Goal: Task Accomplishment & Management: Use online tool/utility

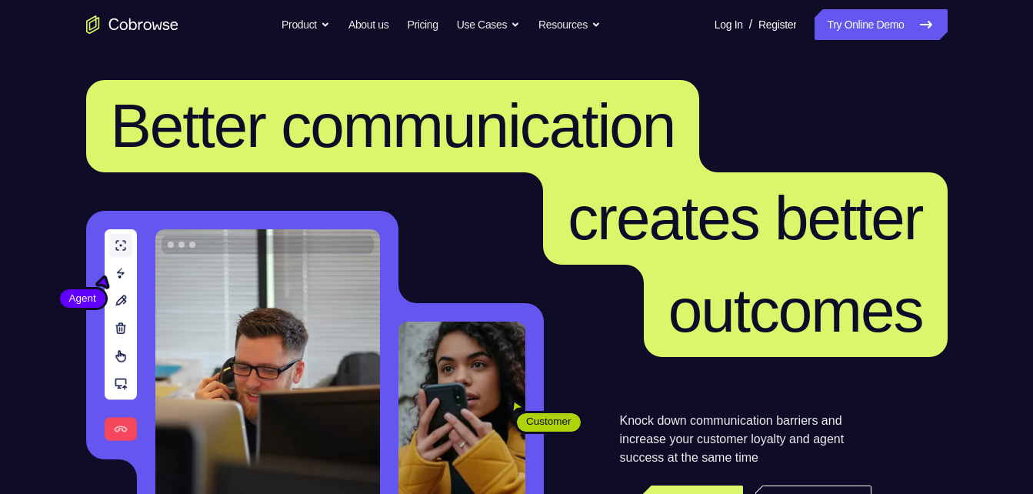
click at [848, 8] on nav "Go back Powerful, Flexible and Trustworthy. Avoid all extra friction for both A…" at bounding box center [516, 24] width 1033 height 49
click at [847, 18] on link "Try Online Demo" at bounding box center [881, 24] width 132 height 31
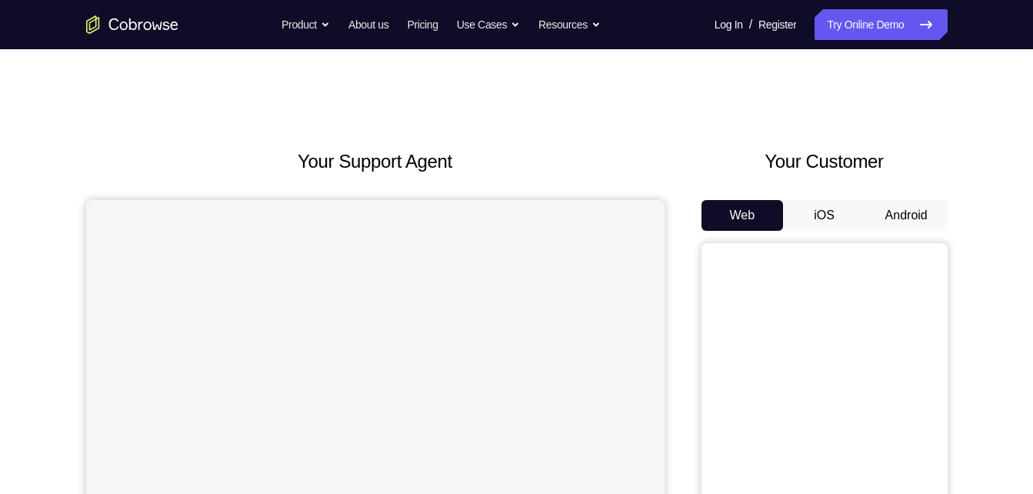
click at [871, 215] on button "Android" at bounding box center [906, 215] width 82 height 31
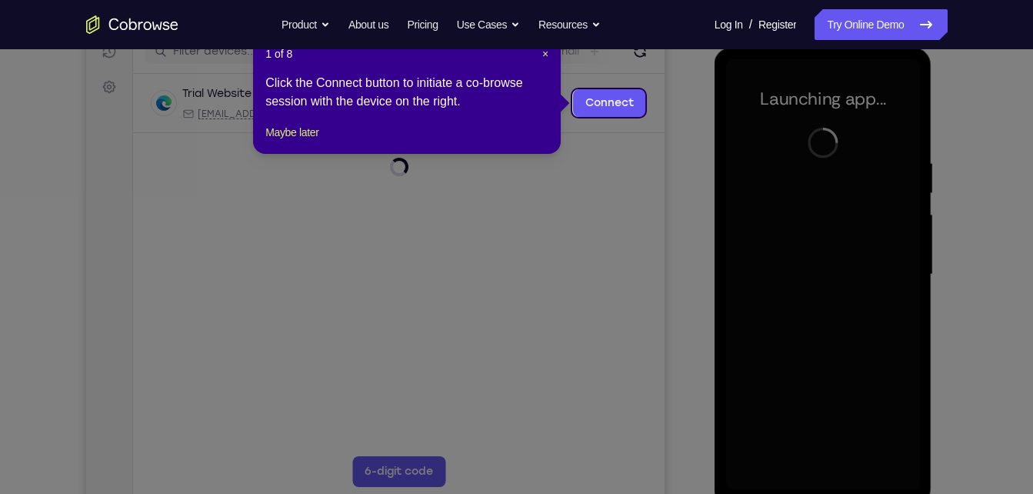
scroll to position [205, 0]
click at [544, 53] on span "×" at bounding box center [545, 55] width 6 height 12
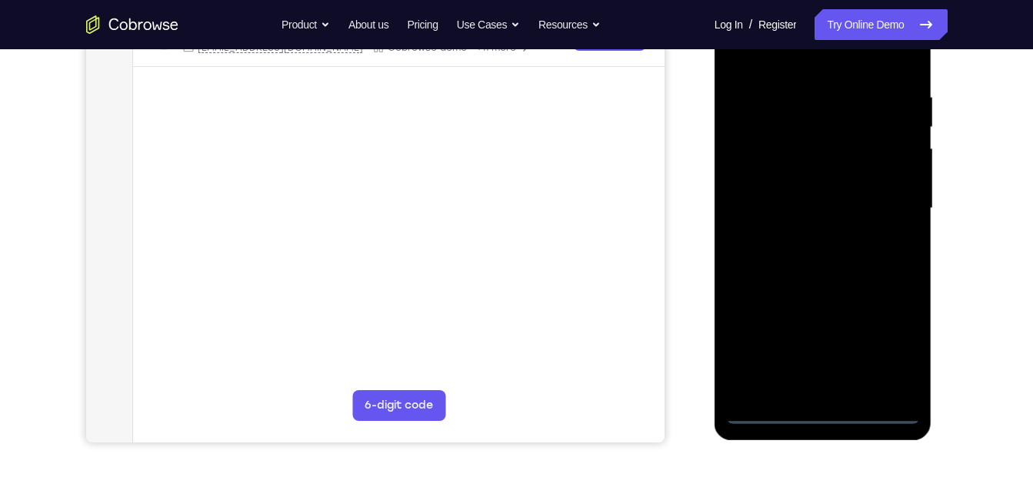
scroll to position [290, 0]
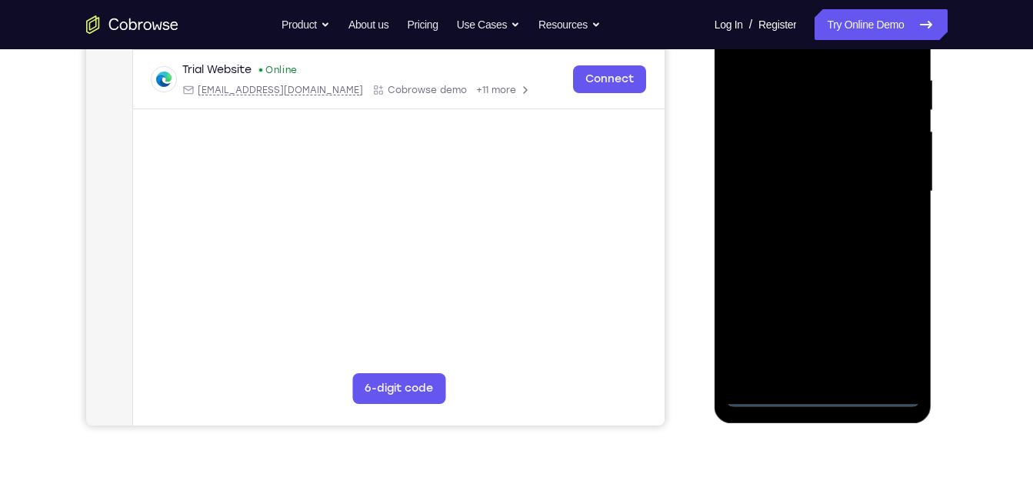
click at [816, 394] on div at bounding box center [823, 191] width 194 height 431
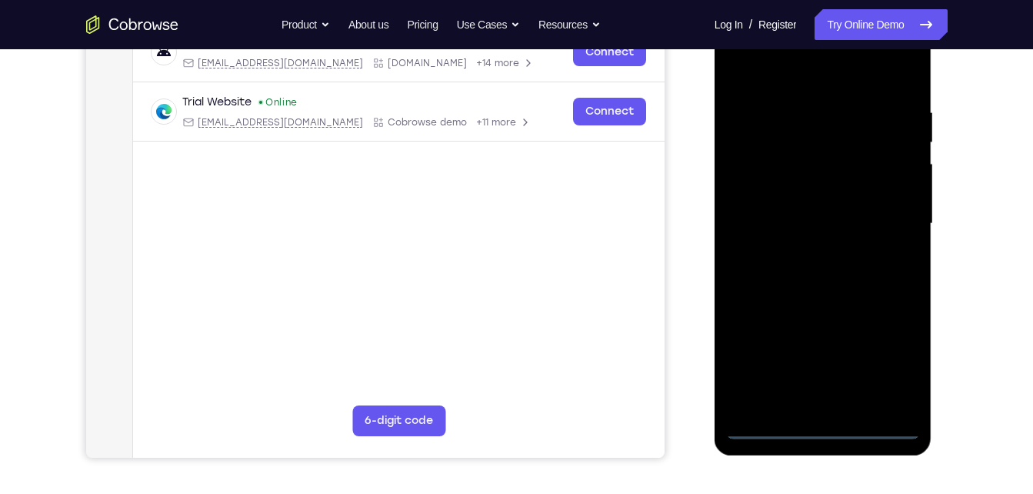
click at [892, 372] on div at bounding box center [823, 223] width 194 height 431
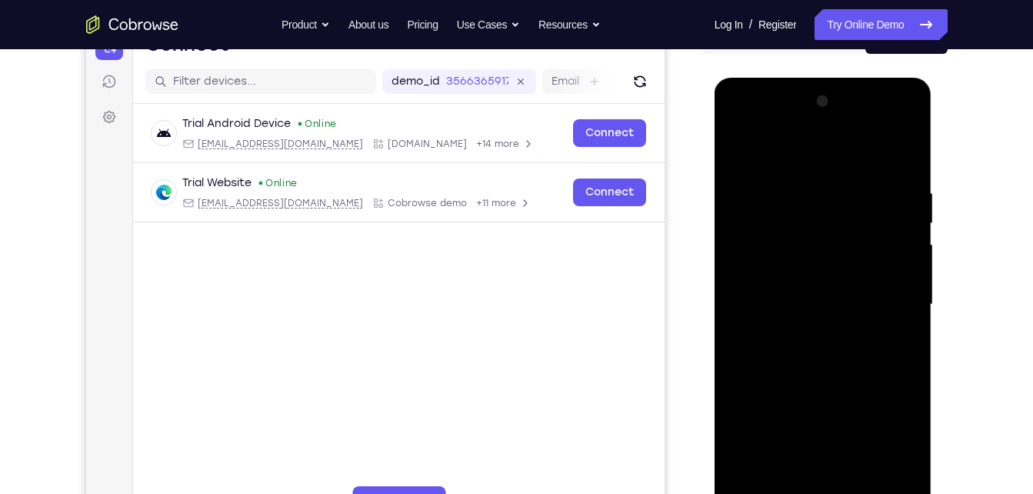
scroll to position [176, 0]
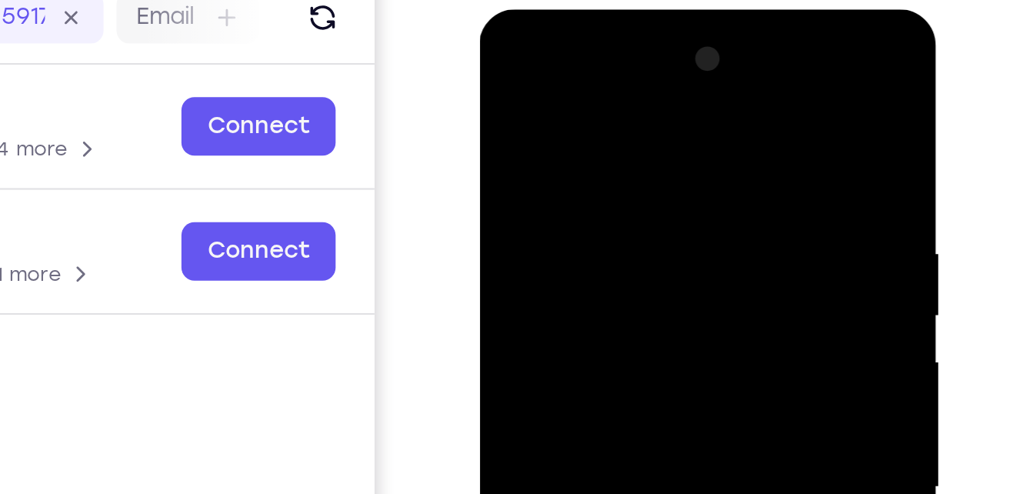
click at [510, 58] on div at bounding box center [588, 236] width 194 height 431
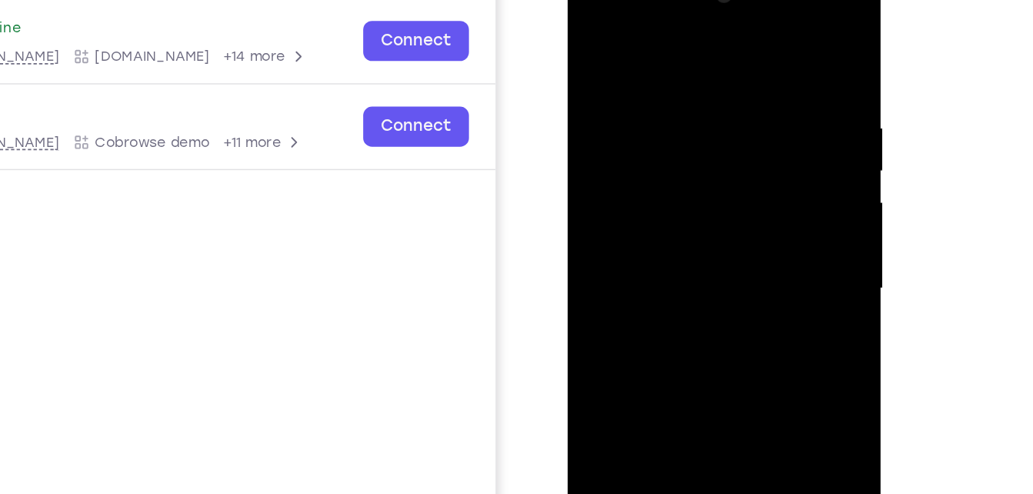
click at [742, 182] on div at bounding box center [676, 188] width 194 height 431
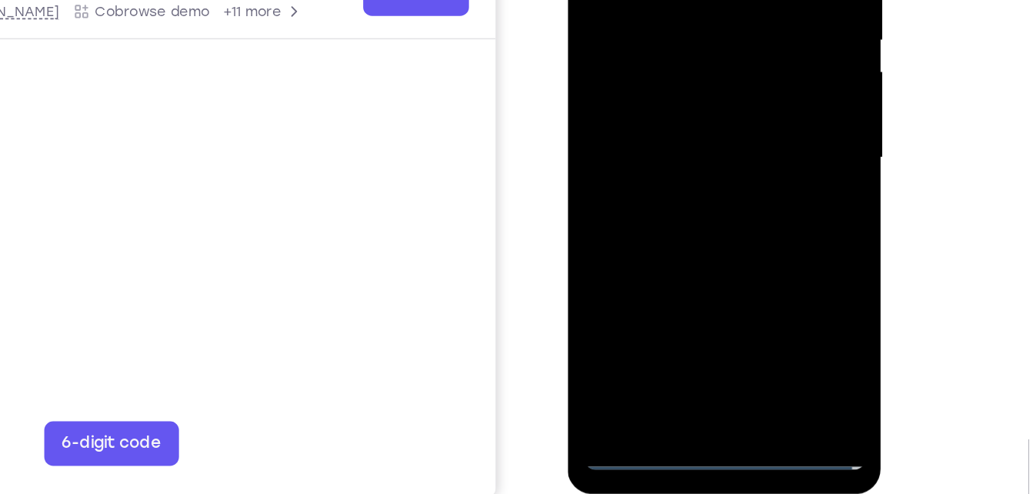
scroll to position [222, 0]
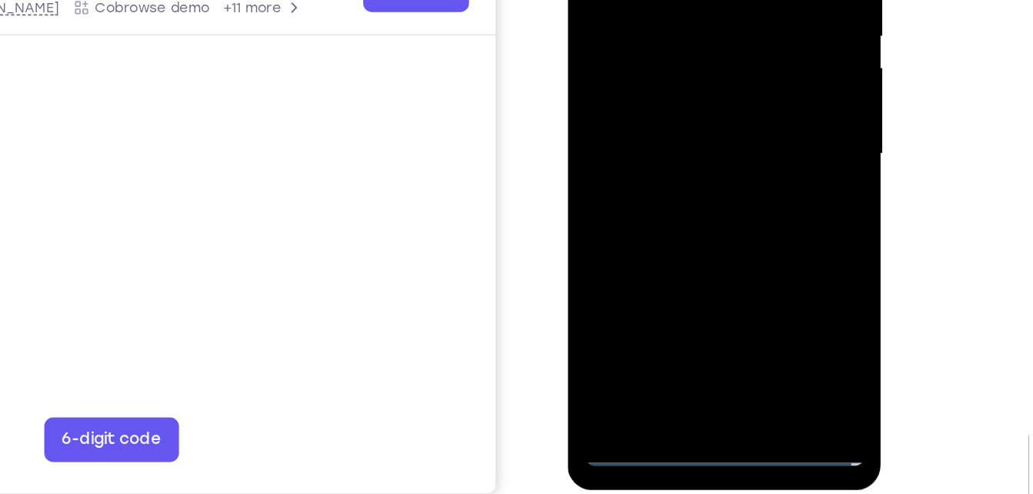
click at [695, 237] on div at bounding box center [676, 53] width 194 height 431
click at [631, 17] on div at bounding box center [676, 53] width 194 height 431
click at [639, 46] on div at bounding box center [676, 53] width 194 height 431
click at [644, 82] on div at bounding box center [676, 53] width 194 height 431
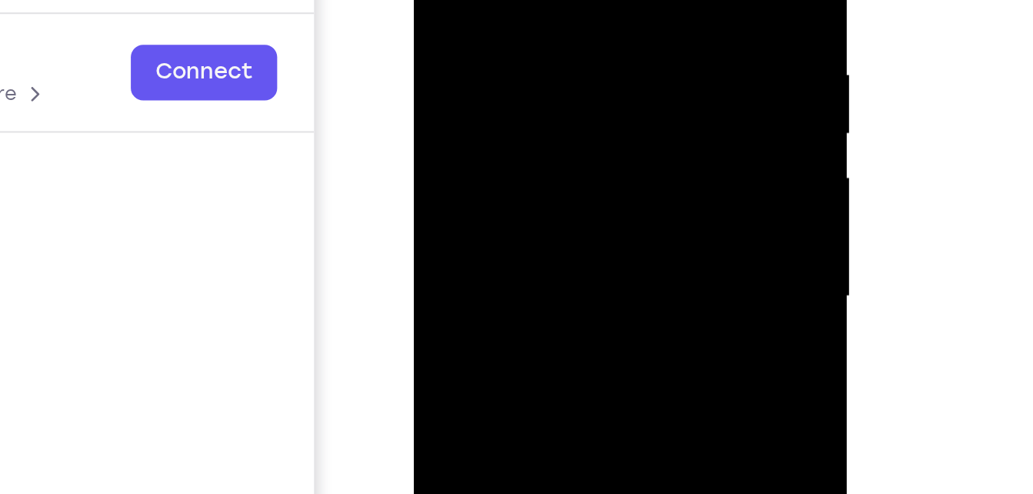
click at [522, 32] on div at bounding box center [522, 70] width 194 height 431
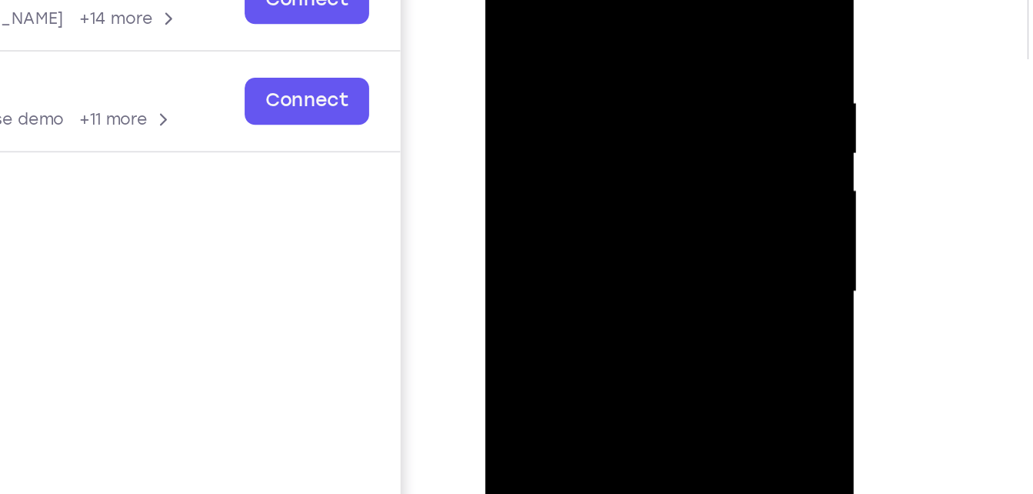
click at [678, 0] on div at bounding box center [594, 133] width 194 height 431
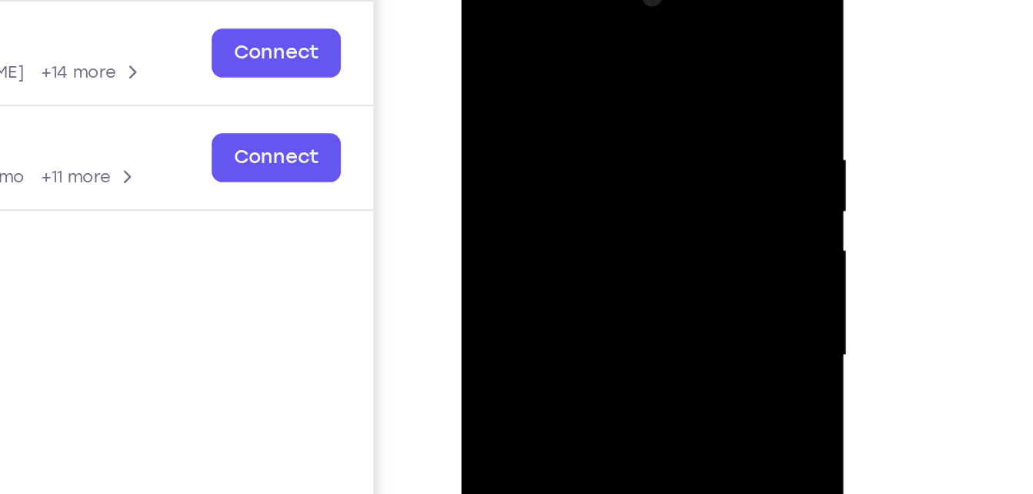
click at [555, 62] on div at bounding box center [570, 182] width 194 height 431
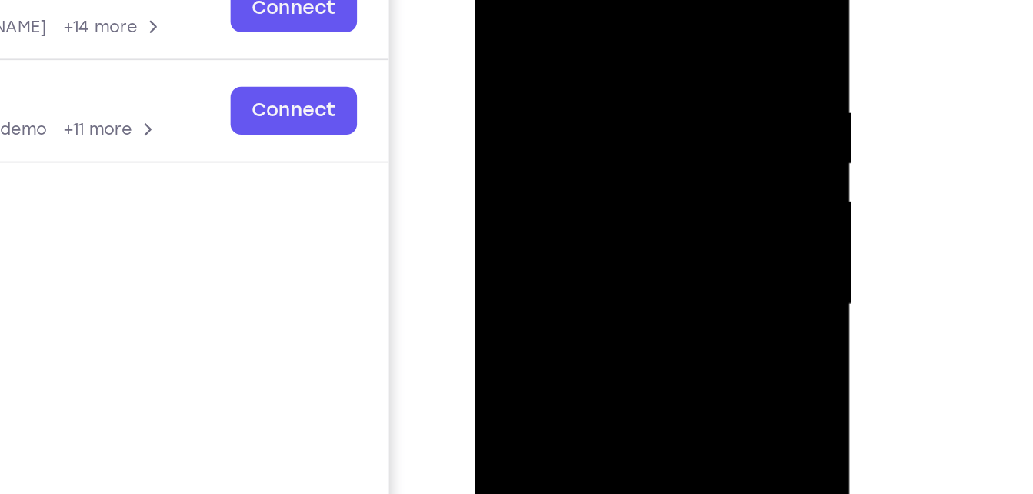
click at [660, 88] on div at bounding box center [584, 139] width 194 height 431
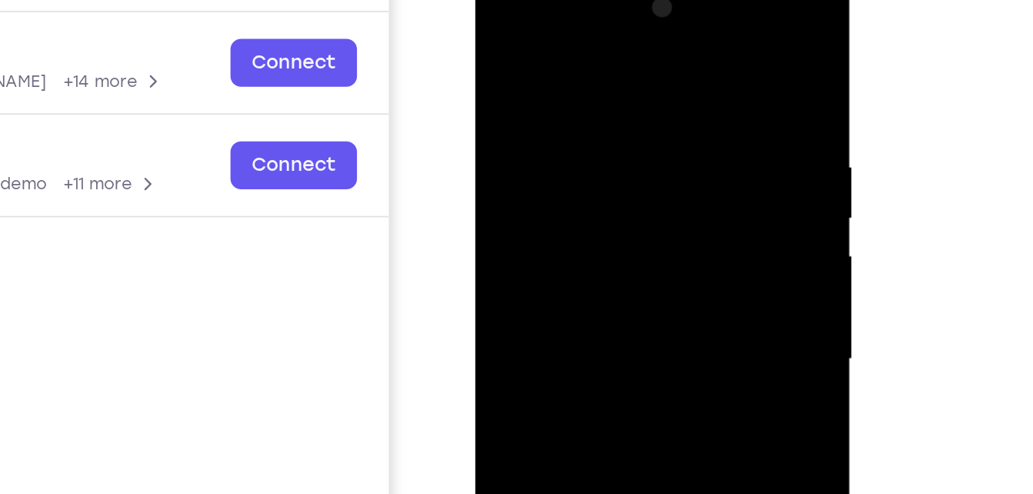
click at [665, 122] on div at bounding box center [584, 193] width 194 height 431
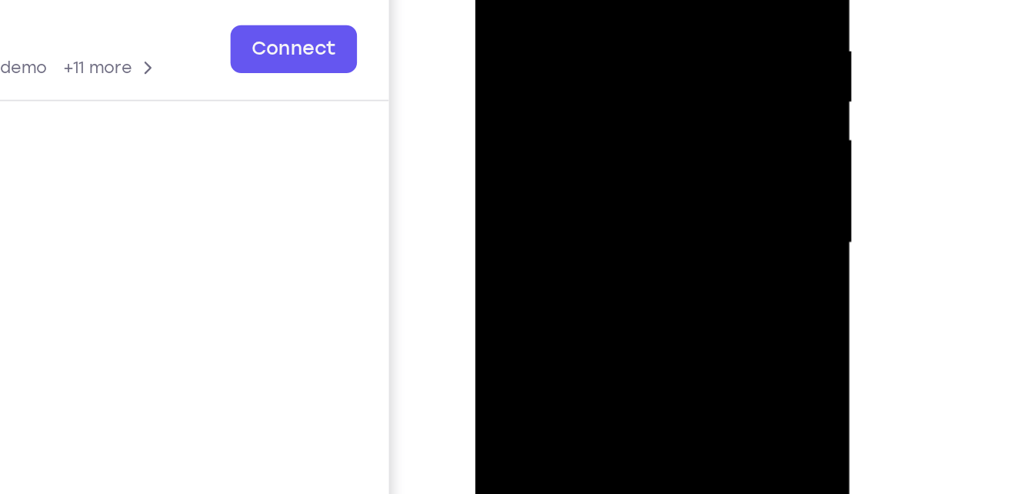
click at [505, 72] on div at bounding box center [584, 78] width 194 height 431
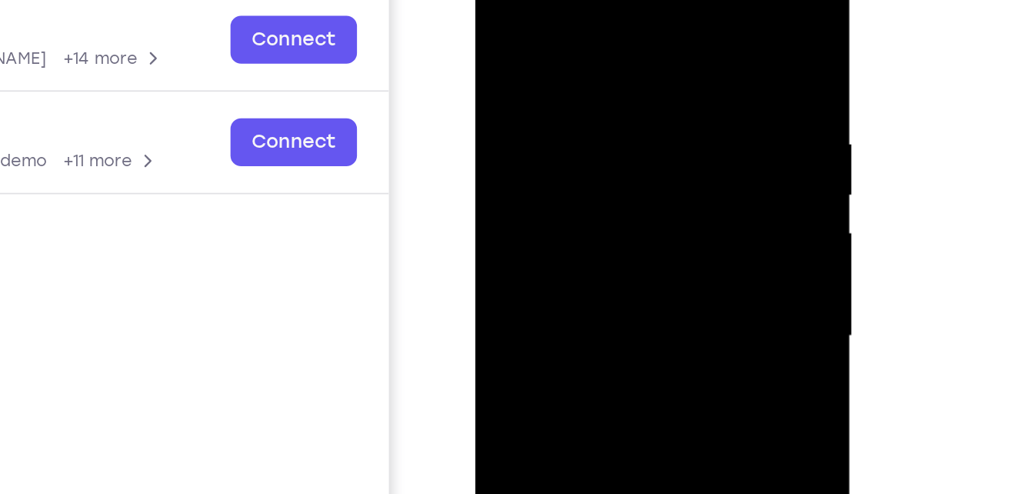
click at [661, 95] on div at bounding box center [584, 171] width 194 height 431
click at [665, 22] on div at bounding box center [584, 171] width 194 height 431
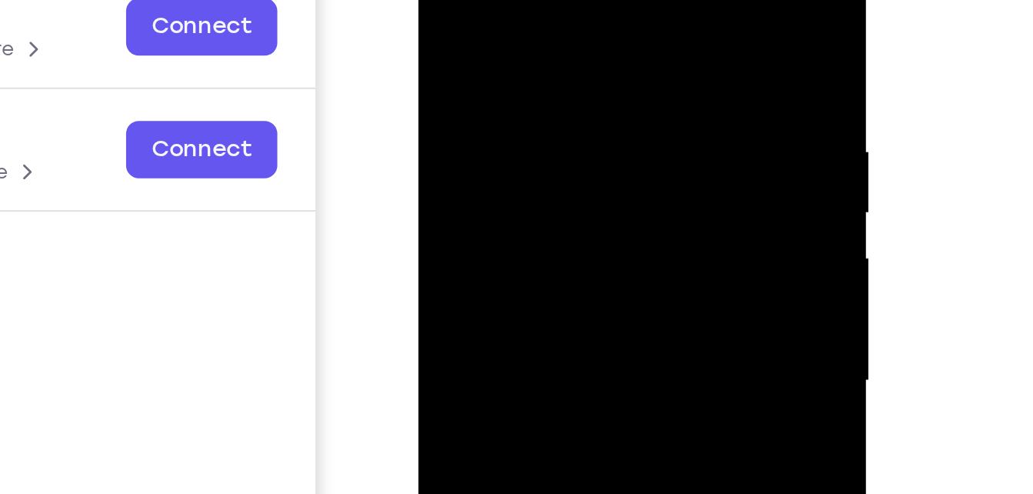
drag, startPoint x: 604, startPoint y: 21, endPoint x: 534, endPoint y: 22, distance: 70.0
click at [534, 22] on div at bounding box center [527, 140] width 194 height 431
click at [524, 22] on div at bounding box center [527, 140] width 194 height 431
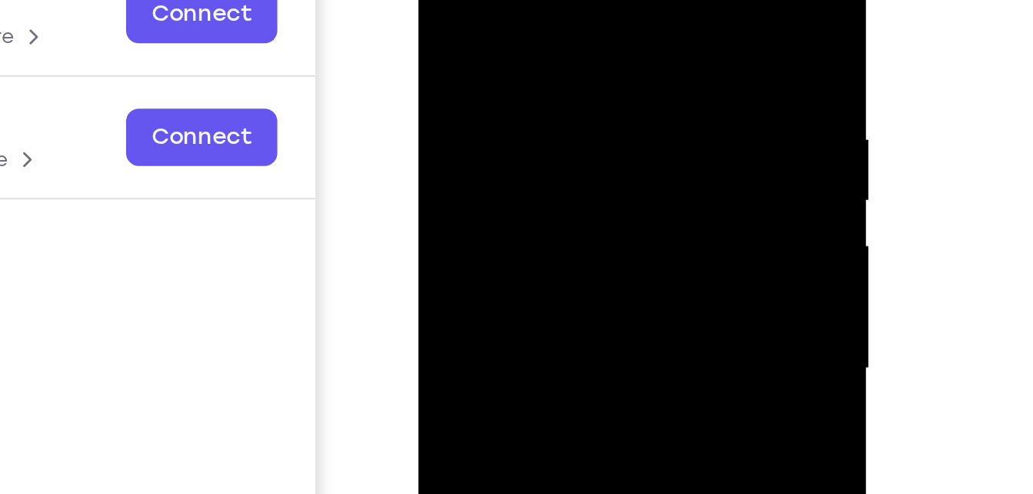
click at [444, 14] on div at bounding box center [527, 127] width 194 height 431
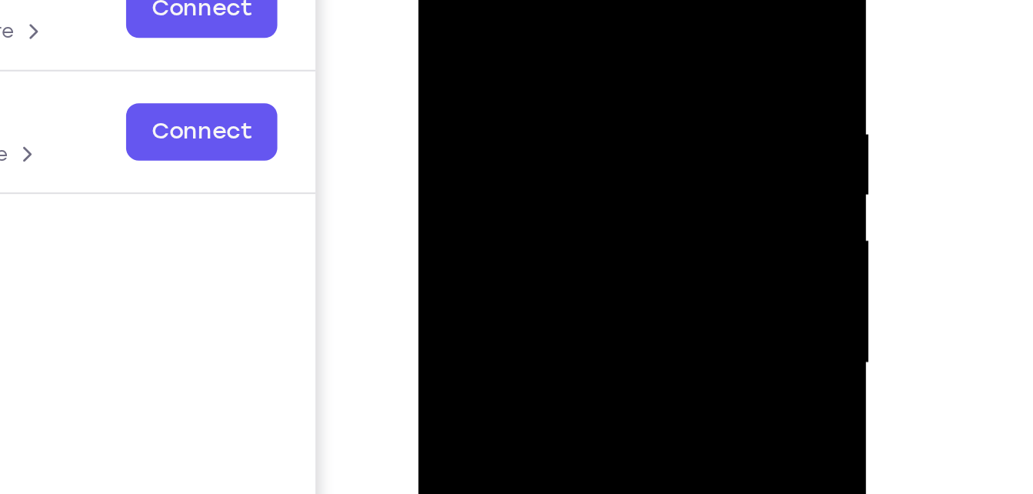
click at [600, 0] on div at bounding box center [527, 122] width 194 height 431
click at [581, 0] on div at bounding box center [527, 122] width 194 height 431
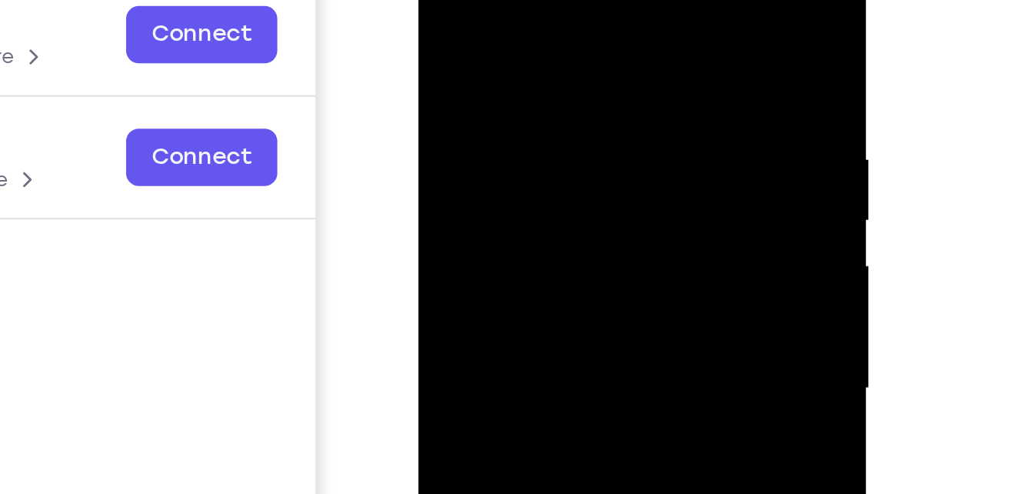
click at [606, 2] on div at bounding box center [527, 147] width 194 height 431
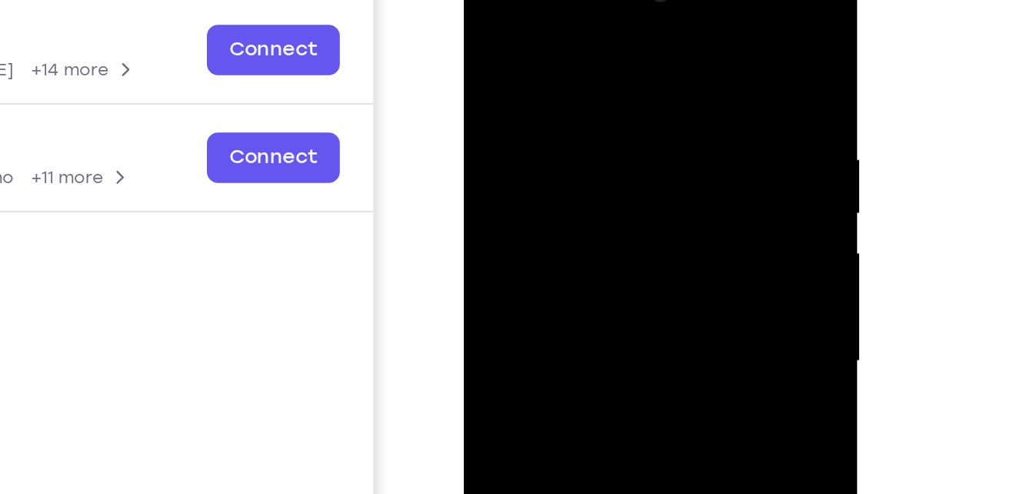
drag, startPoint x: 652, startPoint y: 48, endPoint x: 548, endPoint y: 48, distance: 103.8
click at [548, 48] on div at bounding box center [572, 177] width 194 height 431
drag, startPoint x: 555, startPoint y: 56, endPoint x: 778, endPoint y: 14, distance: 227.8
click at [683, 14] on html "Online web based iOS Simulators and Android Emulators. Run iPhone, iPad, Mobile…" at bounding box center [573, 180] width 219 height 461
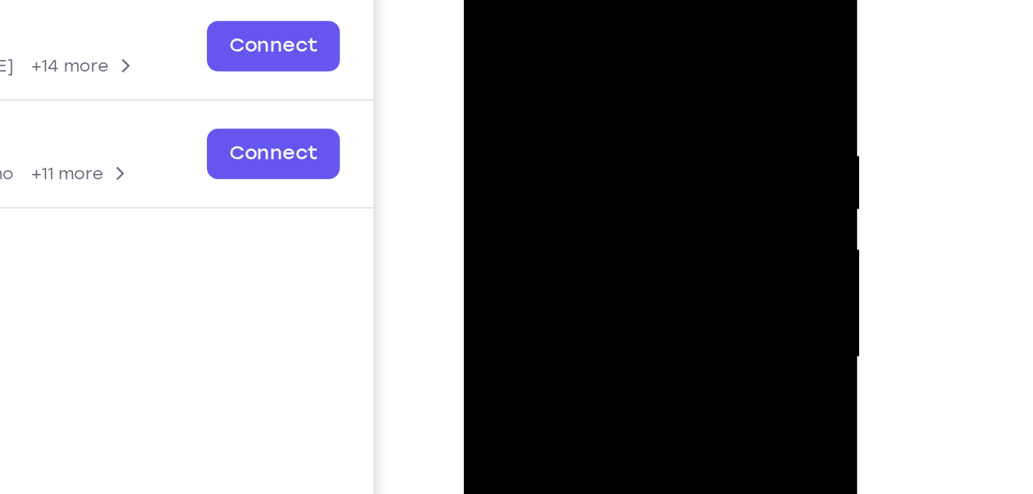
click at [500, 42] on div at bounding box center [572, 173] width 194 height 431
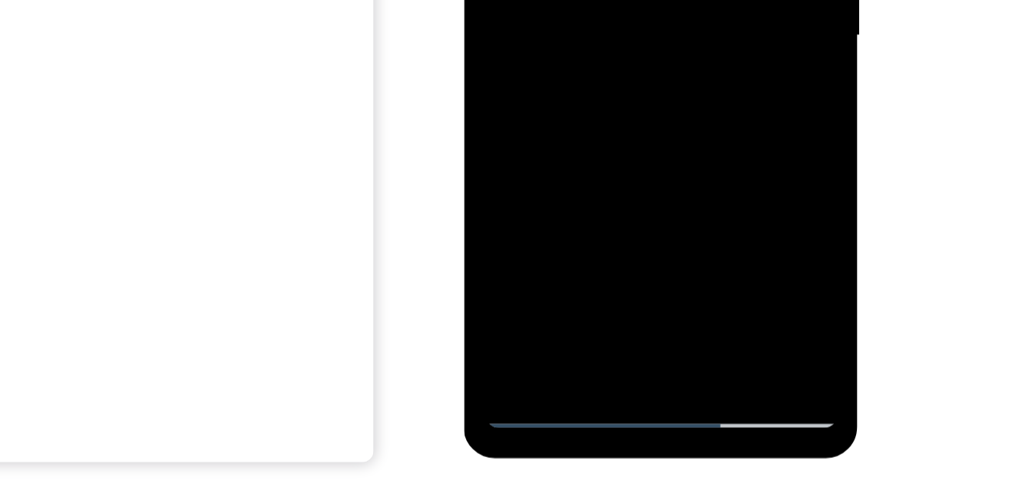
scroll to position [248, 0]
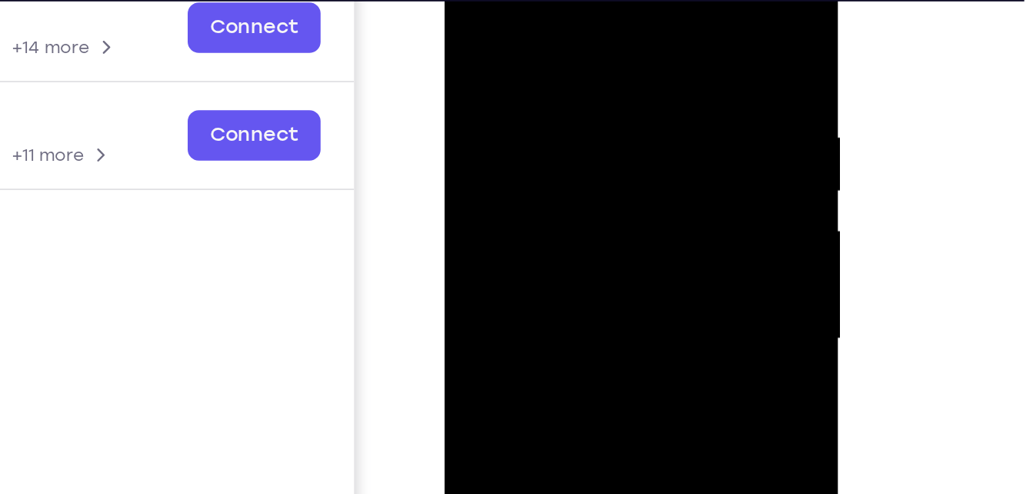
click at [460, 0] on div at bounding box center [553, 154] width 194 height 431
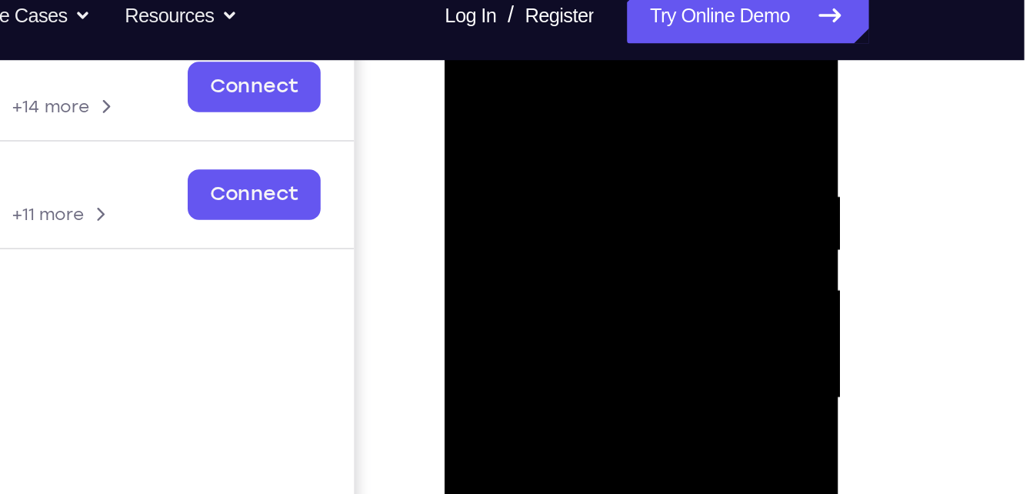
drag, startPoint x: 613, startPoint y: 89, endPoint x: 477, endPoint y: 92, distance: 136.2
click at [477, 92] on div at bounding box center [553, 213] width 194 height 431
drag, startPoint x: 586, startPoint y: 98, endPoint x: 470, endPoint y: 92, distance: 116.3
click at [470, 92] on div at bounding box center [553, 213] width 194 height 431
click at [523, 100] on div at bounding box center [553, 213] width 194 height 431
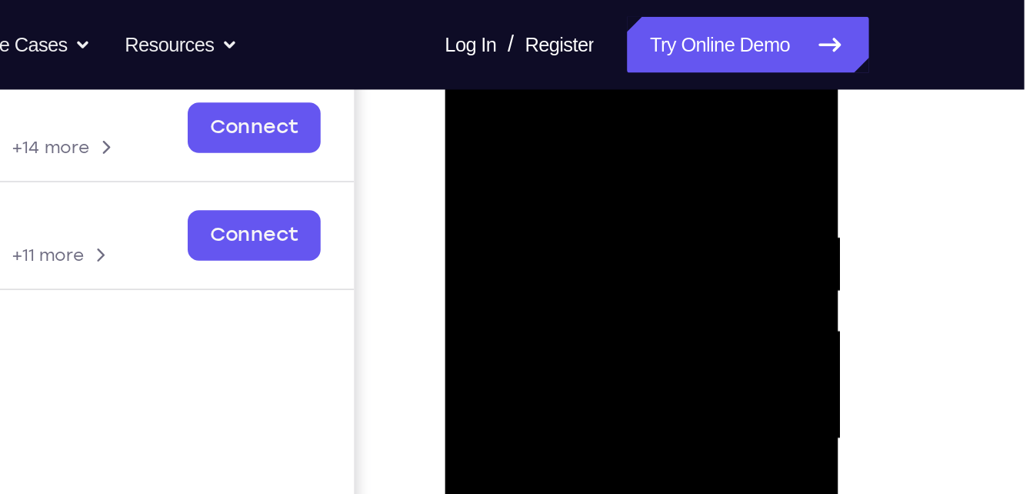
scroll to position [239, 0]
click at [627, 152] on div at bounding box center [553, 254] width 194 height 431
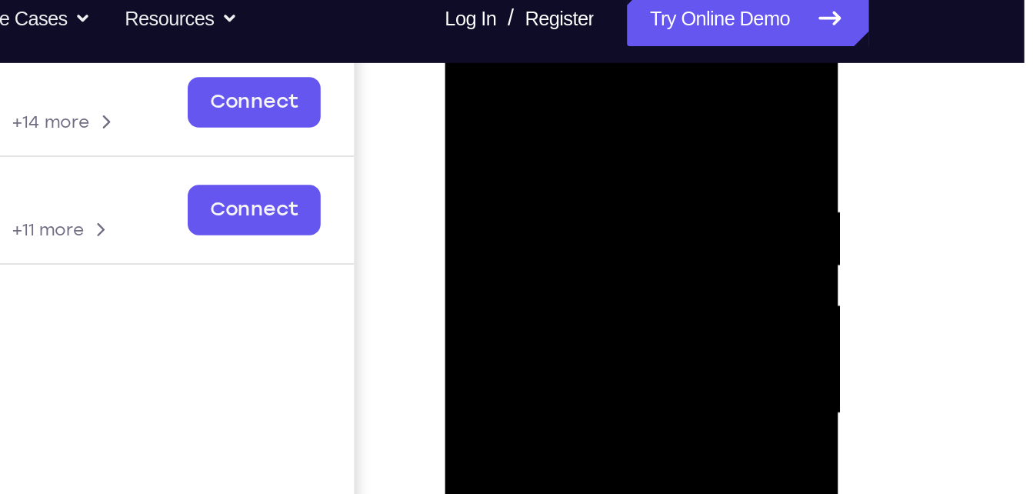
click at [630, 98] on div at bounding box center [553, 227] width 194 height 431
click at [631, 91] on div at bounding box center [553, 227] width 194 height 431
click at [616, 98] on div at bounding box center [553, 227] width 194 height 431
click at [630, 82] on div at bounding box center [553, 227] width 194 height 431
drag, startPoint x: 620, startPoint y: 101, endPoint x: 515, endPoint y: 105, distance: 104.7
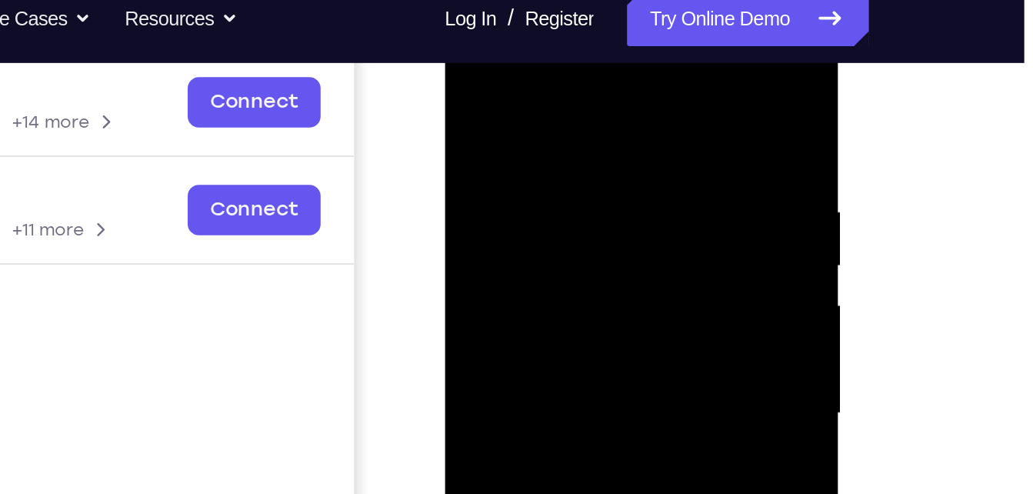
click at [515, 105] on div at bounding box center [553, 227] width 194 height 431
click at [559, 115] on div at bounding box center [553, 227] width 194 height 431
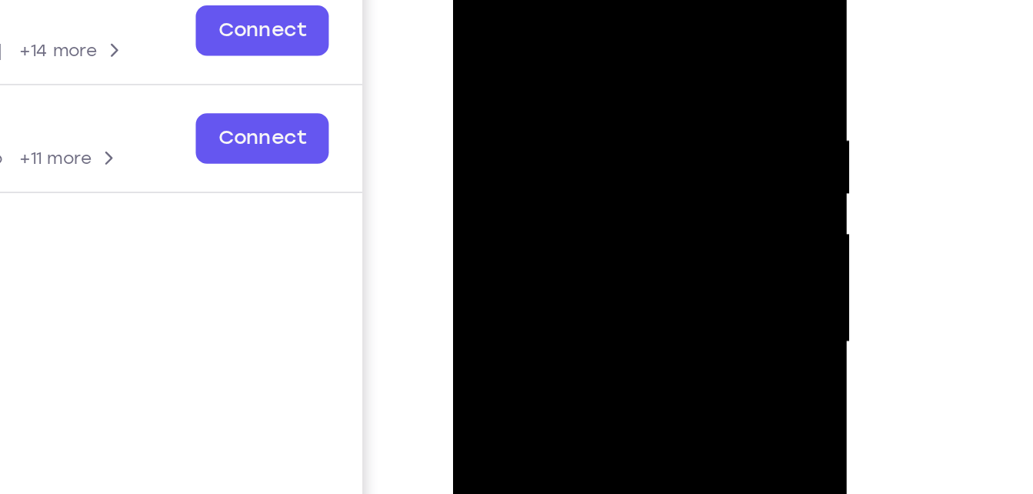
click at [641, 10] on div at bounding box center [562, 157] width 194 height 431
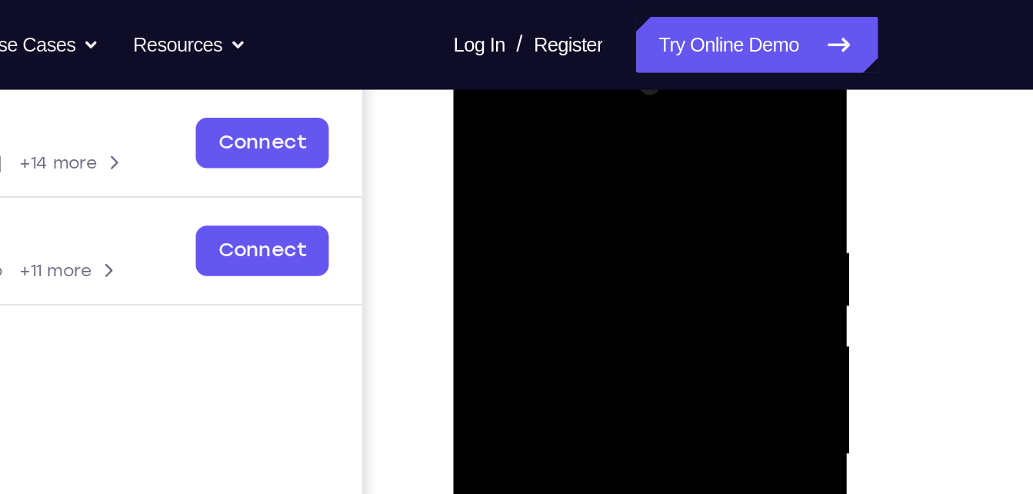
scroll to position [231, 0]
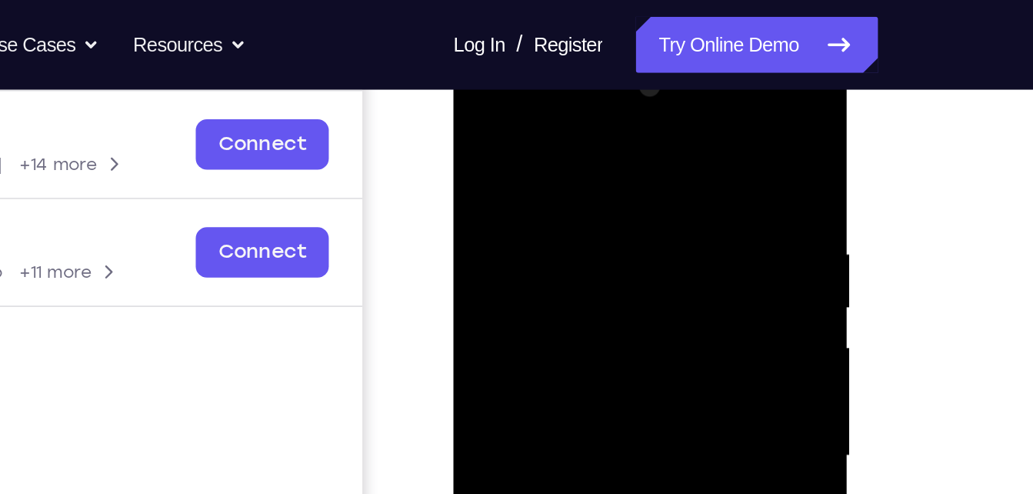
drag, startPoint x: 626, startPoint y: 141, endPoint x: 518, endPoint y: 133, distance: 108.0
click at [518, 133] on div at bounding box center [562, 270] width 194 height 431
click at [568, 150] on div at bounding box center [562, 270] width 194 height 431
click at [641, 124] on div at bounding box center [562, 270] width 194 height 431
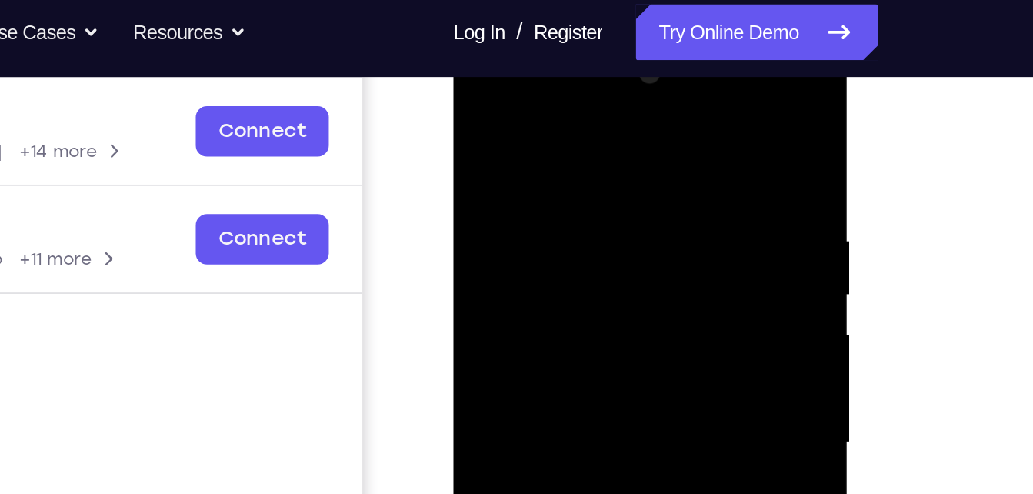
drag, startPoint x: 614, startPoint y: 142, endPoint x: 508, endPoint y: 132, distance: 106.5
click at [508, 132] on div at bounding box center [562, 257] width 194 height 431
drag, startPoint x: 603, startPoint y: 138, endPoint x: 574, endPoint y: 139, distance: 29.2
click at [574, 139] on div at bounding box center [562, 257] width 194 height 431
click at [551, 139] on div at bounding box center [562, 257] width 194 height 431
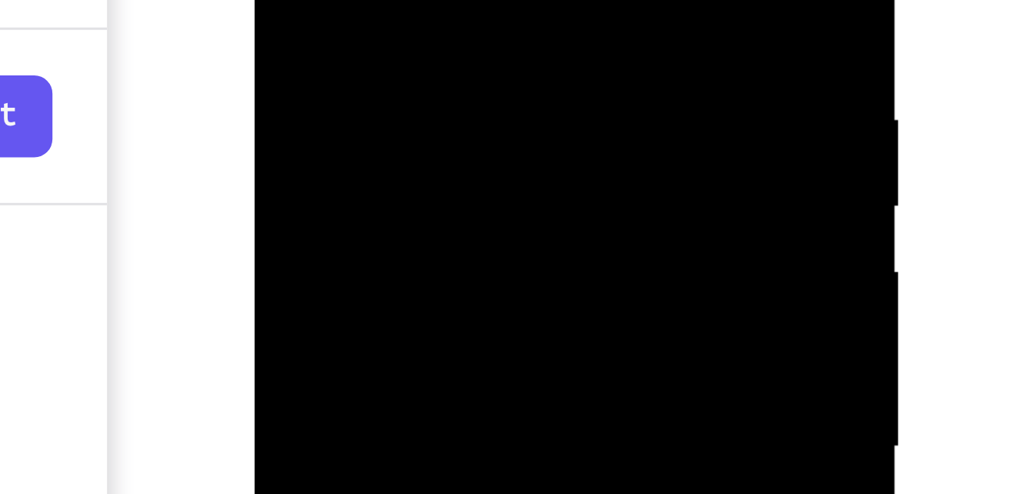
click at [451, 0] on div at bounding box center [363, 3] width 194 height 431
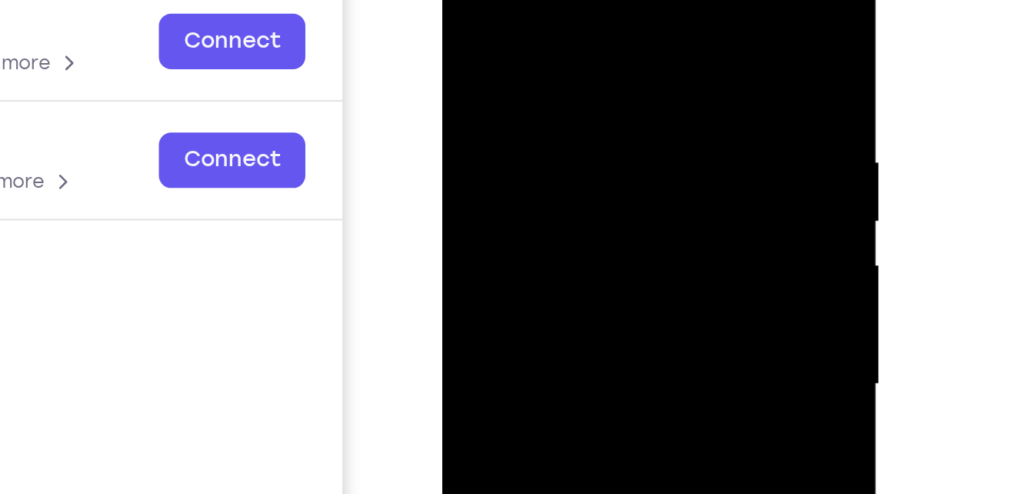
click at [635, 11] on div at bounding box center [551, 157] width 194 height 431
drag, startPoint x: 608, startPoint y: 25, endPoint x: 519, endPoint y: 28, distance: 89.3
click at [519, 28] on div at bounding box center [551, 157] width 194 height 431
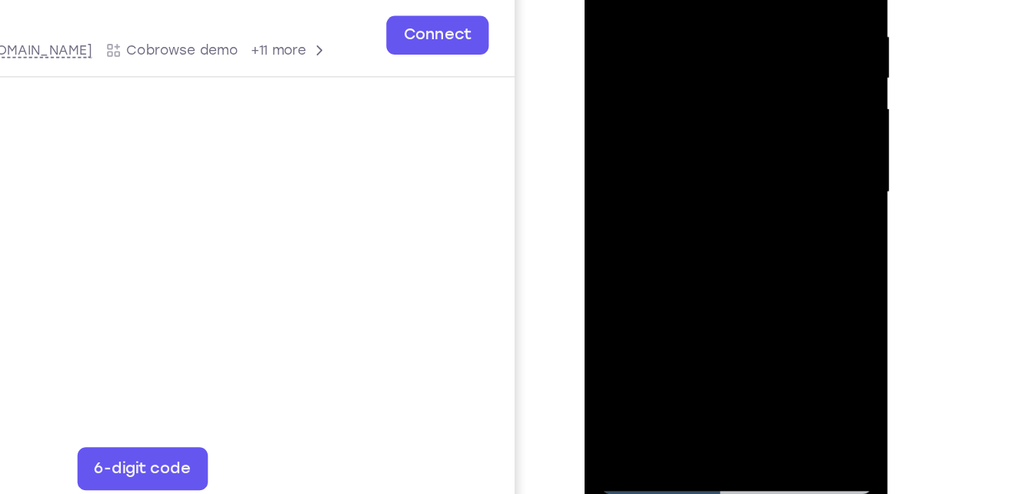
drag, startPoint x: 703, startPoint y: 194, endPoint x: 684, endPoint y: 70, distance: 125.3
click at [684, 70] on div at bounding box center [692, 102] width 194 height 431
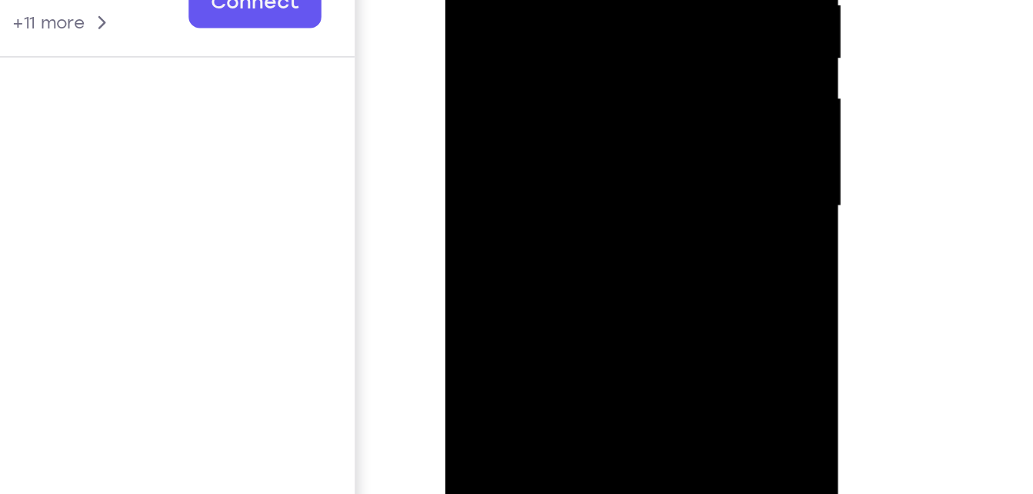
drag, startPoint x: 580, startPoint y: 108, endPoint x: 592, endPoint y: -93, distance: 201.9
click at [592, 0] on div at bounding box center [554, 21] width 194 height 431
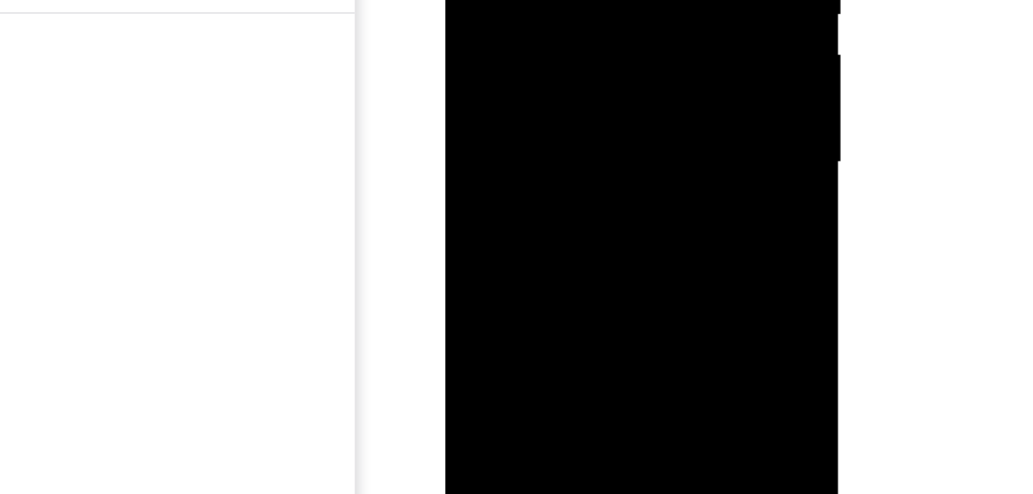
drag, startPoint x: 570, startPoint y: 88, endPoint x: 586, endPoint y: -88, distance: 176.9
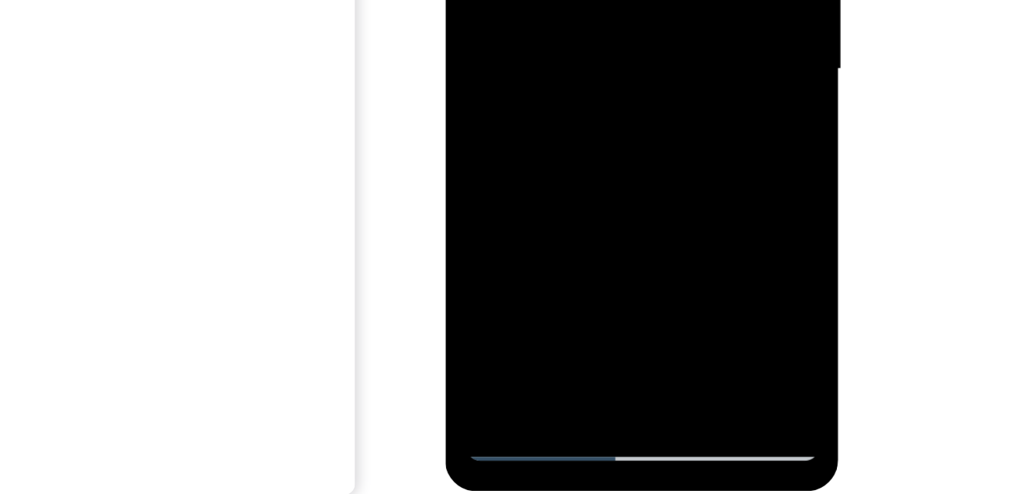
drag, startPoint x: 564, startPoint y: 38, endPoint x: 569, endPoint y: -48, distance: 86.3
drag, startPoint x: 566, startPoint y: -99, endPoint x: 522, endPoint y: 105, distance: 208.5
drag, startPoint x: 560, startPoint y: -105, endPoint x: 544, endPoint y: -10, distance: 96.7
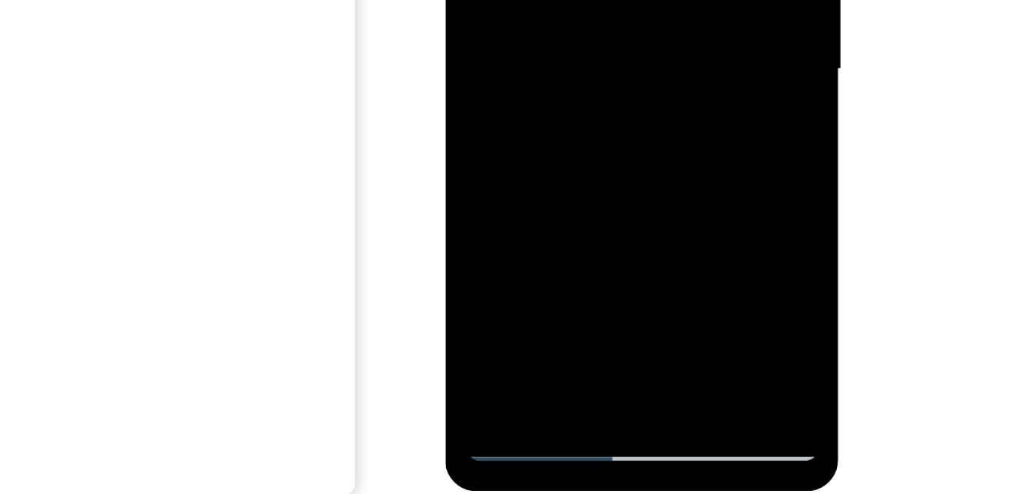
drag, startPoint x: 548, startPoint y: -50, endPoint x: 531, endPoint y: 98, distance: 148.6
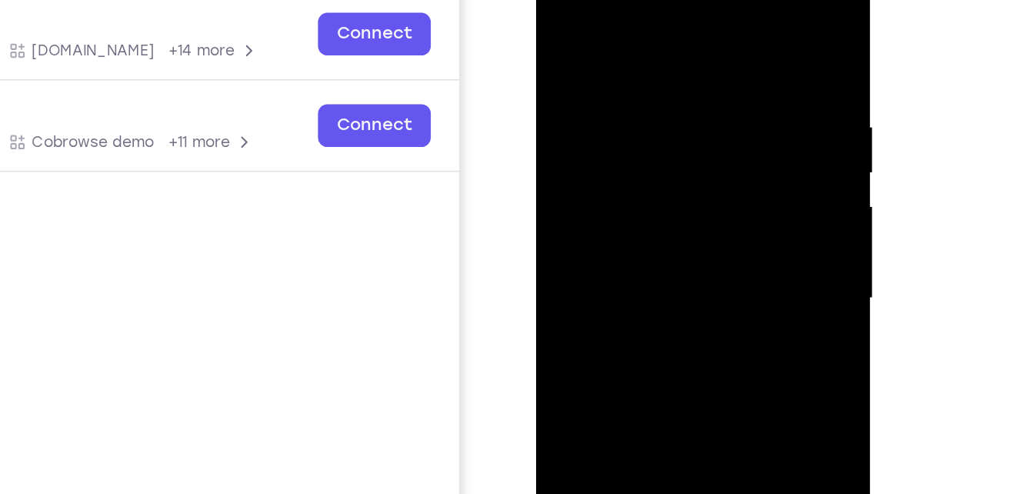
click at [626, 56] on div at bounding box center [645, 176] width 194 height 431
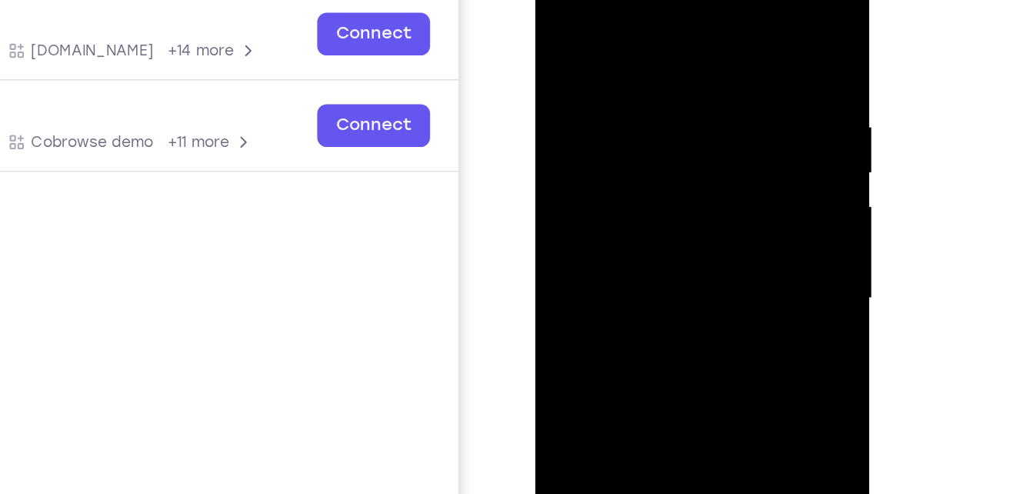
click at [718, 28] on div at bounding box center [644, 176] width 194 height 431
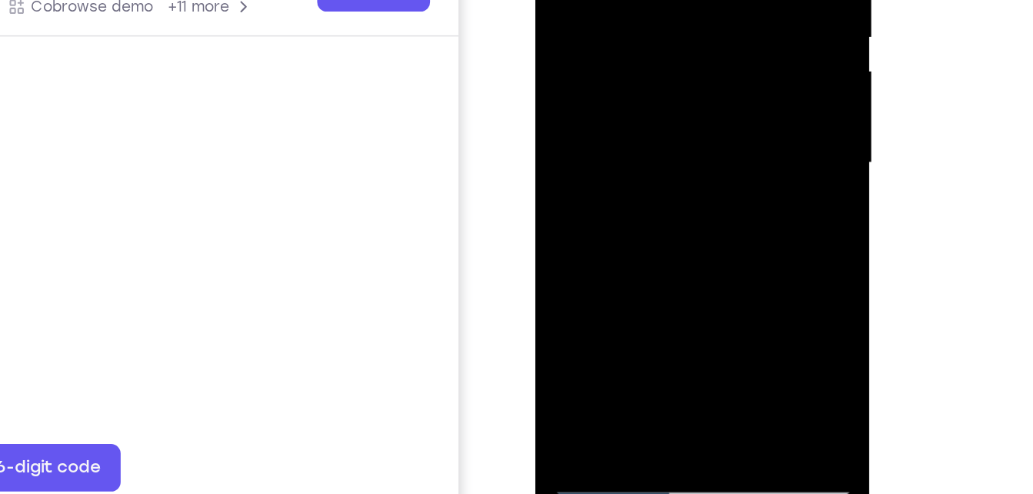
click at [605, 218] on div at bounding box center [644, 40] width 194 height 431
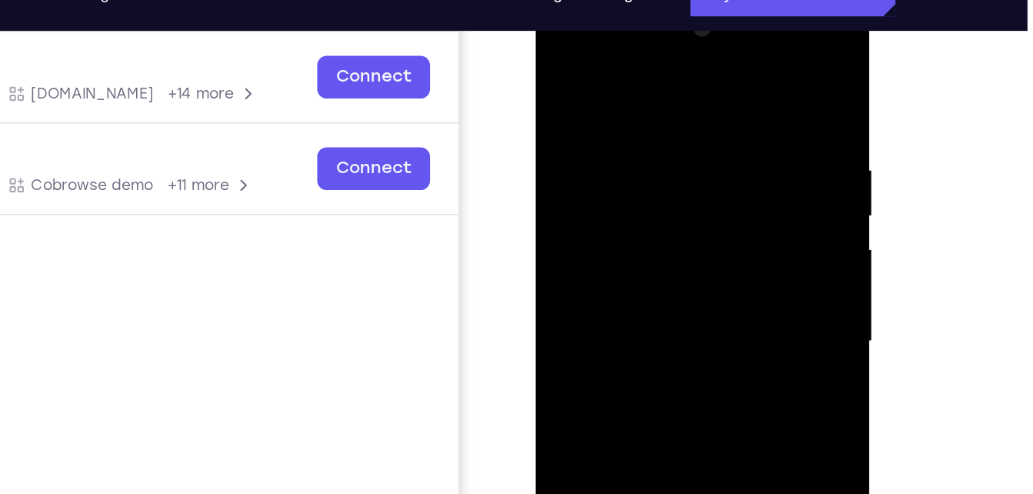
click at [611, 66] on div at bounding box center [644, 219] width 194 height 431
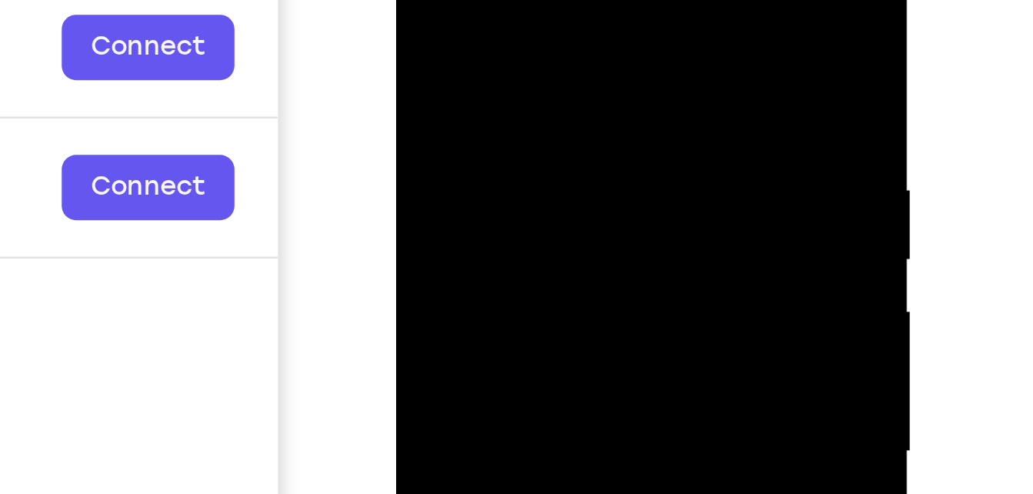
click at [486, 35] on div at bounding box center [505, 143] width 194 height 431
click at [497, 43] on div at bounding box center [505, 143] width 194 height 431
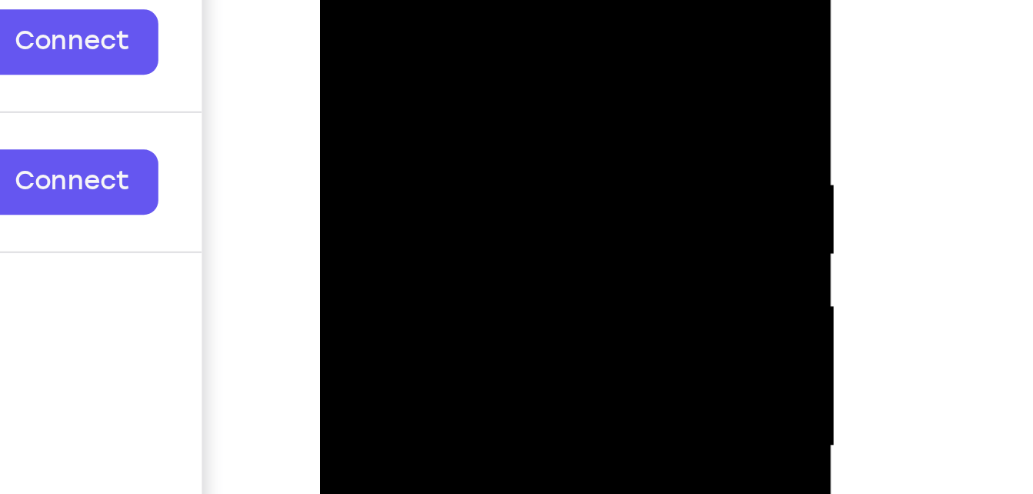
click at [345, 0] on div at bounding box center [428, 138] width 194 height 431
click at [394, 57] on div at bounding box center [428, 138] width 194 height 431
click at [404, 37] on div at bounding box center [428, 138] width 194 height 431
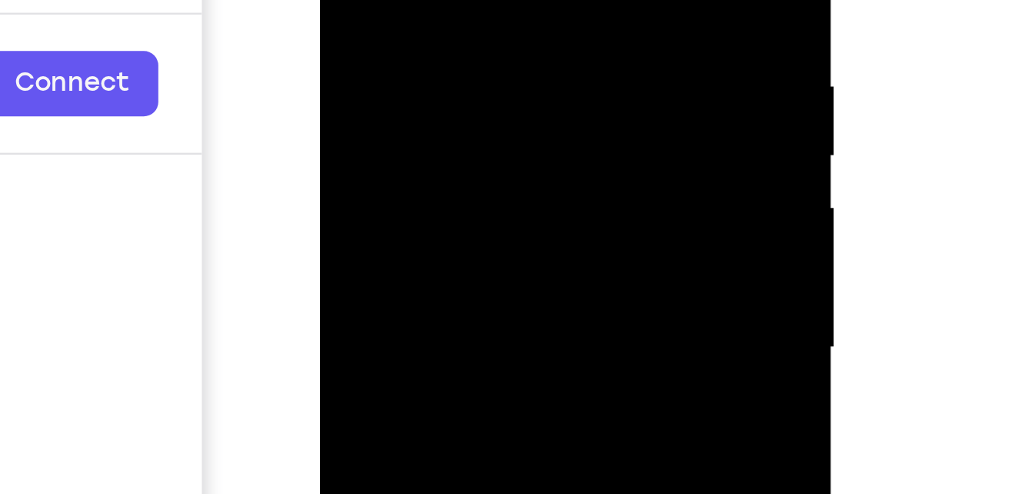
click at [425, 90] on div at bounding box center [428, 40] width 194 height 431
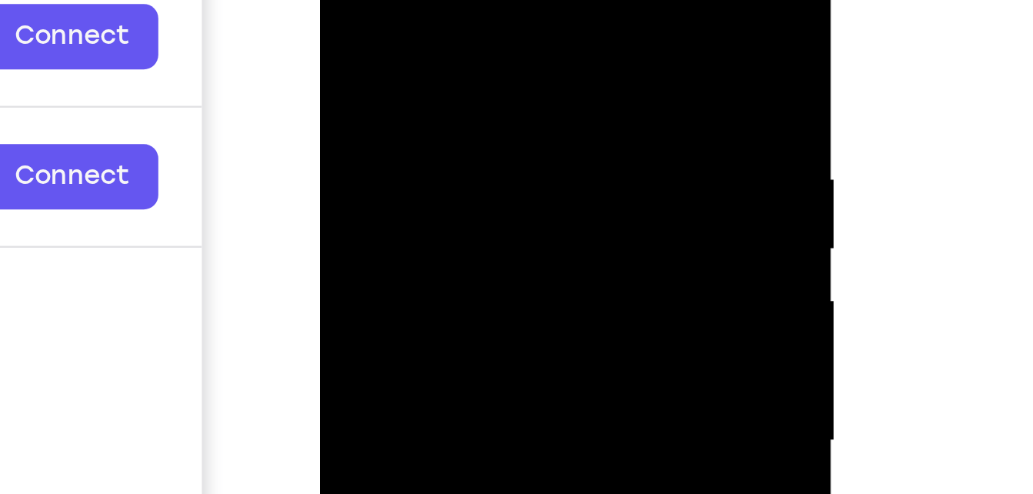
click at [348, 0] on div at bounding box center [428, 133] width 194 height 431
click at [486, 0] on div at bounding box center [428, 133] width 194 height 431
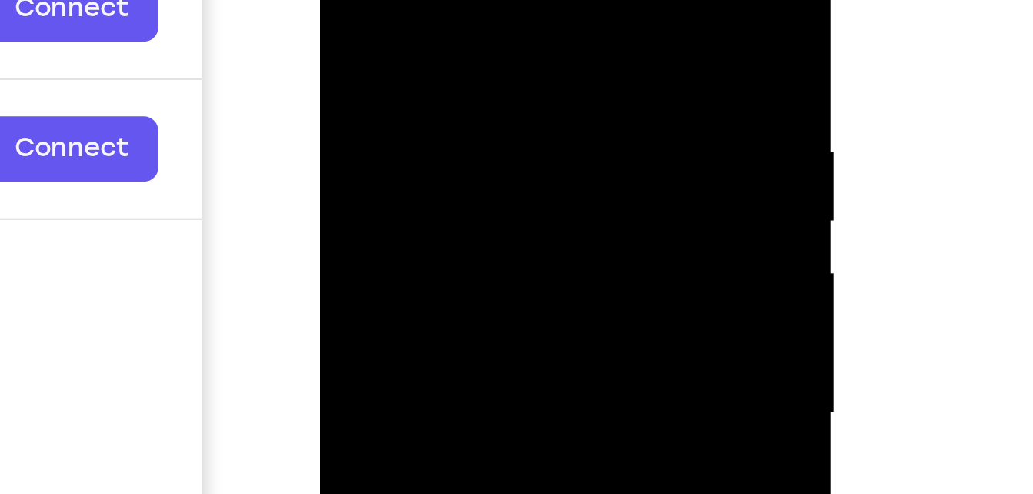
click at [407, 59] on div at bounding box center [428, 105] width 194 height 431
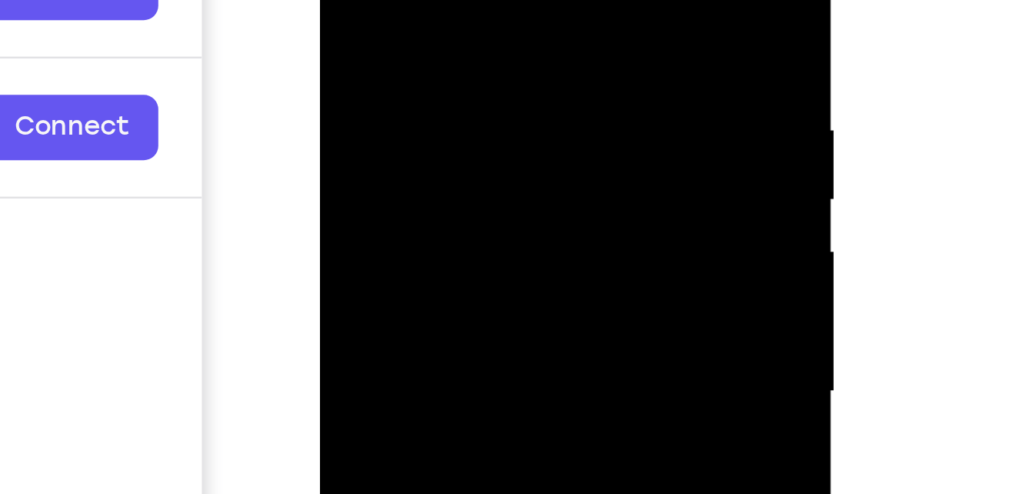
click at [345, 0] on div at bounding box center [428, 83] width 194 height 431
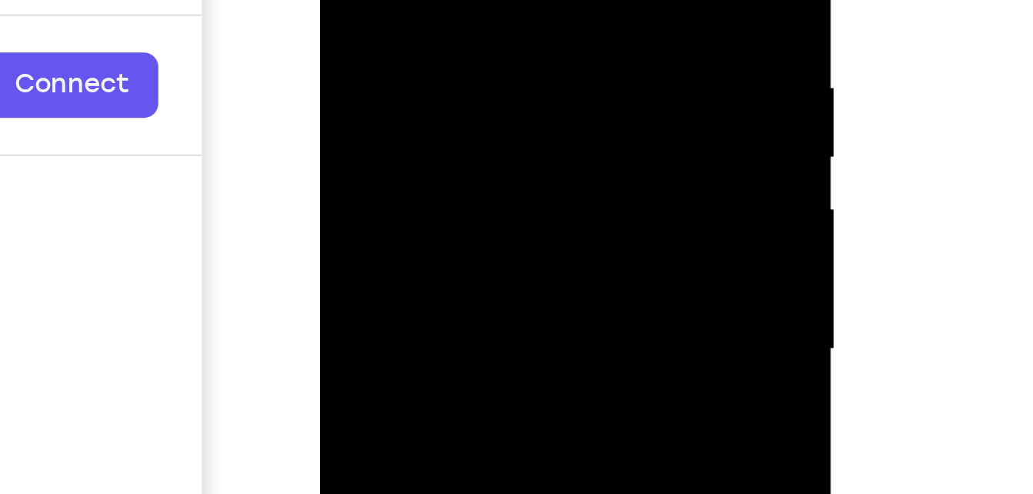
click at [407, 42] on div at bounding box center [428, 41] width 194 height 431
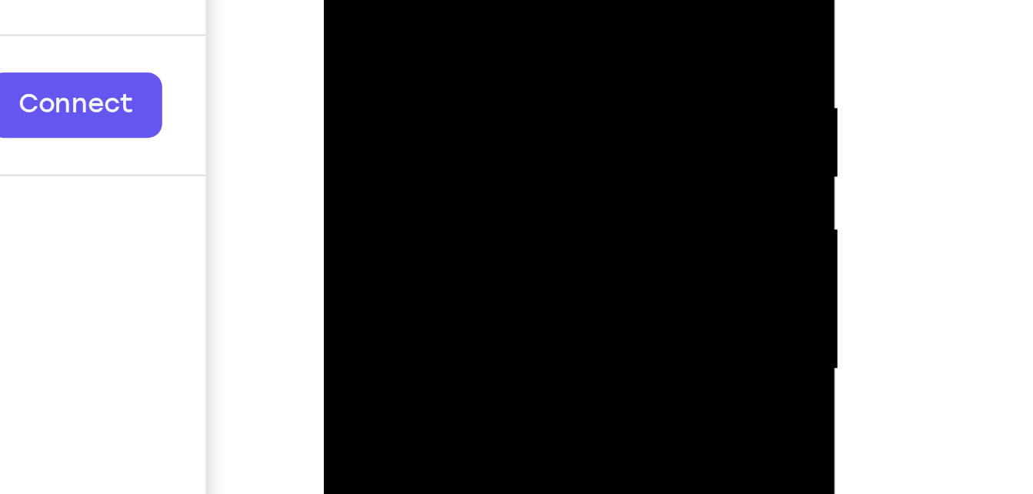
click at [351, 0] on div at bounding box center [432, 61] width 194 height 431
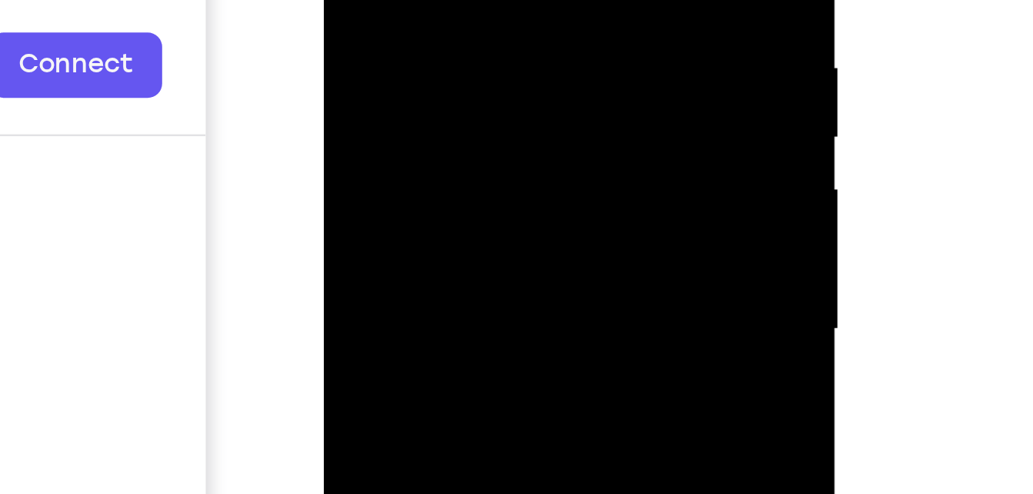
drag, startPoint x: 388, startPoint y: 9, endPoint x: 458, endPoint y: -128, distance: 153.8
click at [458, 0] on div at bounding box center [432, 21] width 194 height 431
click at [391, 35] on div at bounding box center [432, 21] width 194 height 431
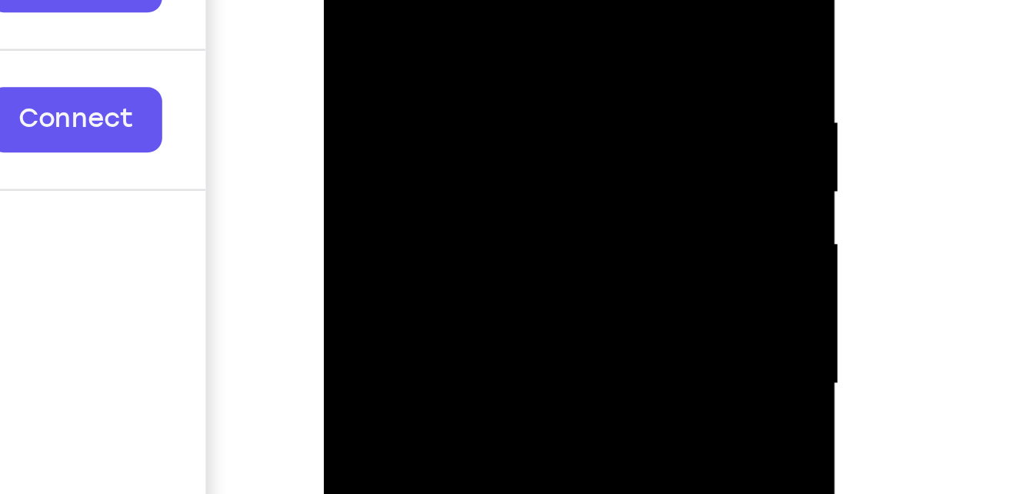
click at [421, 0] on div at bounding box center [432, 76] width 194 height 431
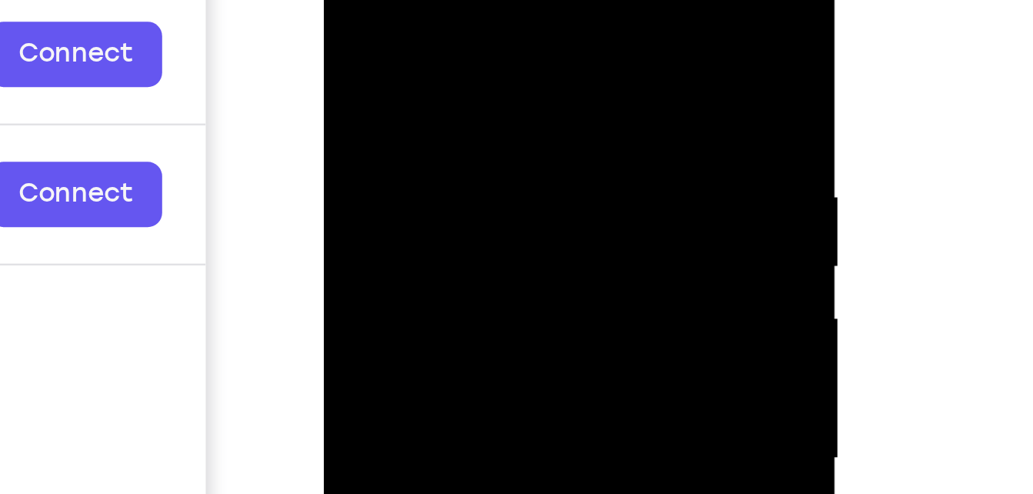
click at [347, 0] on div at bounding box center [432, 150] width 194 height 431
drag, startPoint x: 385, startPoint y: 88, endPoint x: 427, endPoint y: -24, distance: 120.0
click at [427, 0] on div at bounding box center [432, 150] width 194 height 431
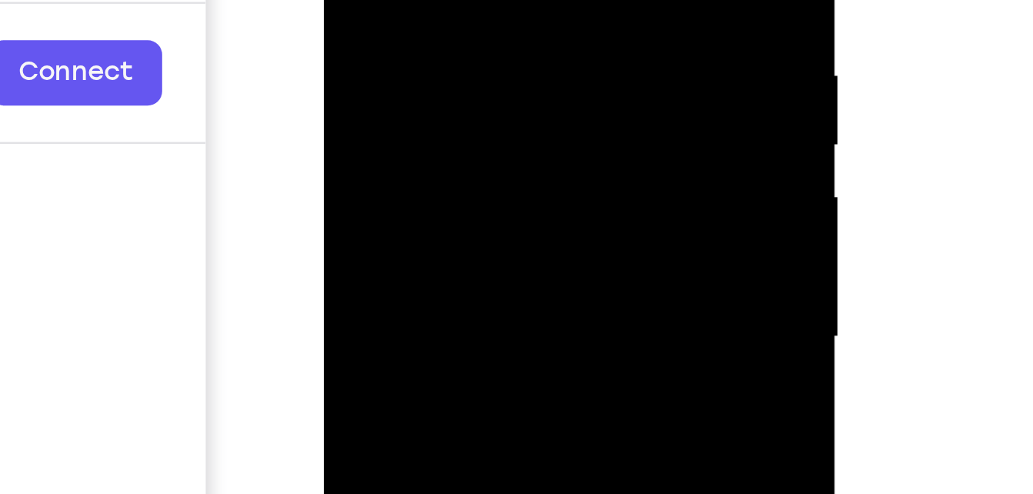
click at [395, 42] on div at bounding box center [432, 29] width 194 height 431
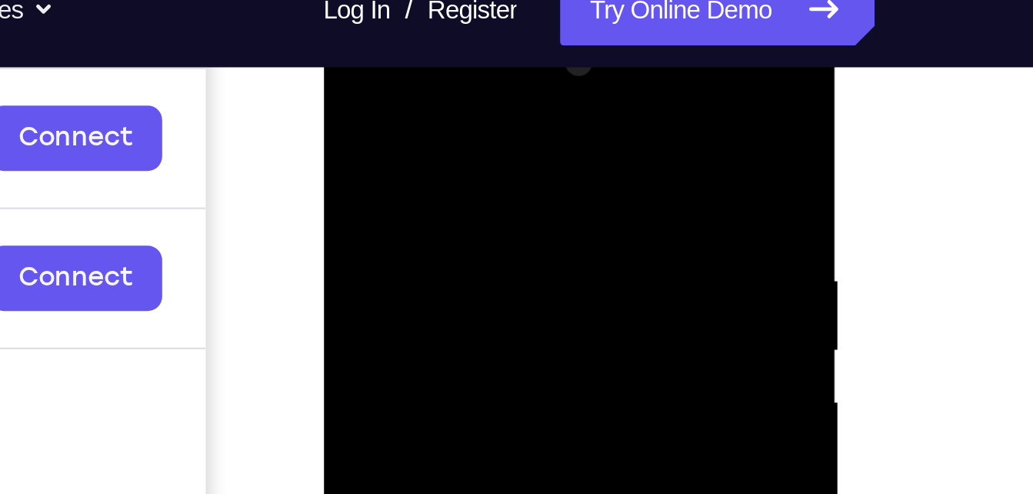
click at [420, 105] on div at bounding box center [432, 233] width 194 height 431
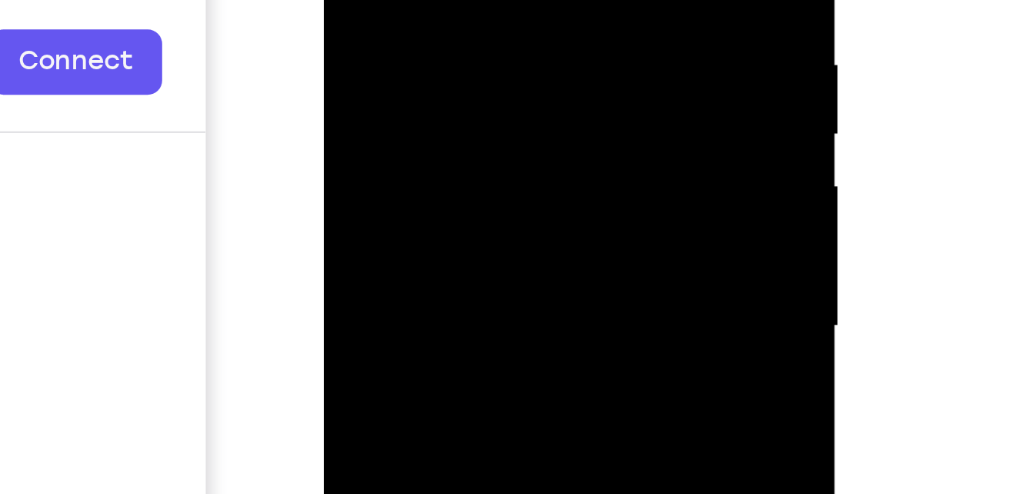
click at [428, 70] on div at bounding box center [432, 18] width 194 height 431
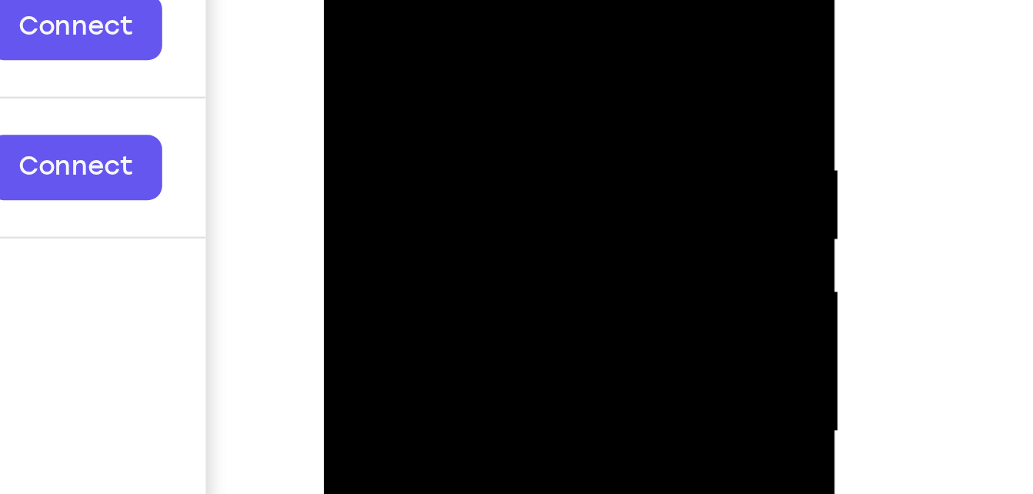
click at [346, 0] on div at bounding box center [432, 123] width 194 height 431
drag, startPoint x: 431, startPoint y: 13, endPoint x: 411, endPoint y: 149, distance: 137.6
click at [411, 149] on div at bounding box center [432, 123] width 194 height 431
click at [513, 14] on div at bounding box center [432, 123] width 194 height 431
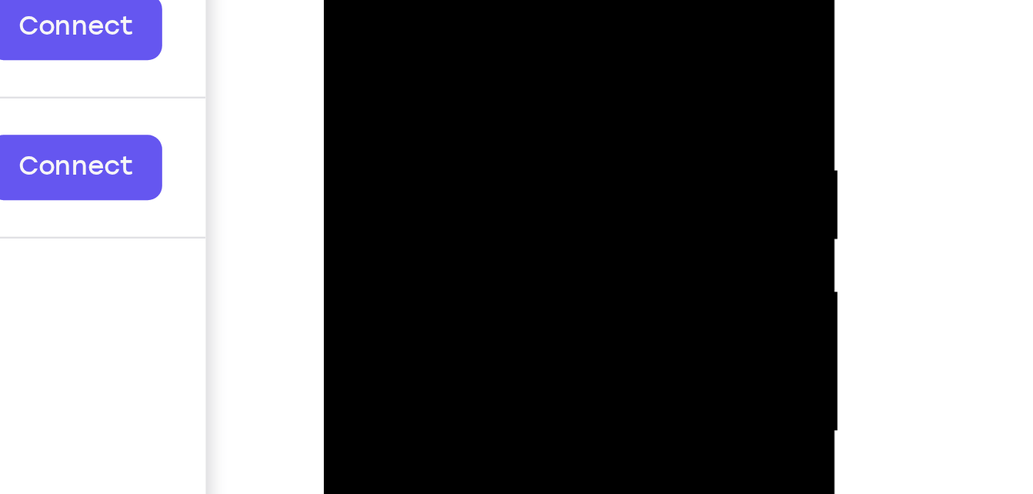
click at [513, 14] on div at bounding box center [432, 123] width 194 height 431
click at [515, 43] on div at bounding box center [432, 123] width 194 height 431
click at [409, 75] on div at bounding box center [432, 123] width 194 height 431
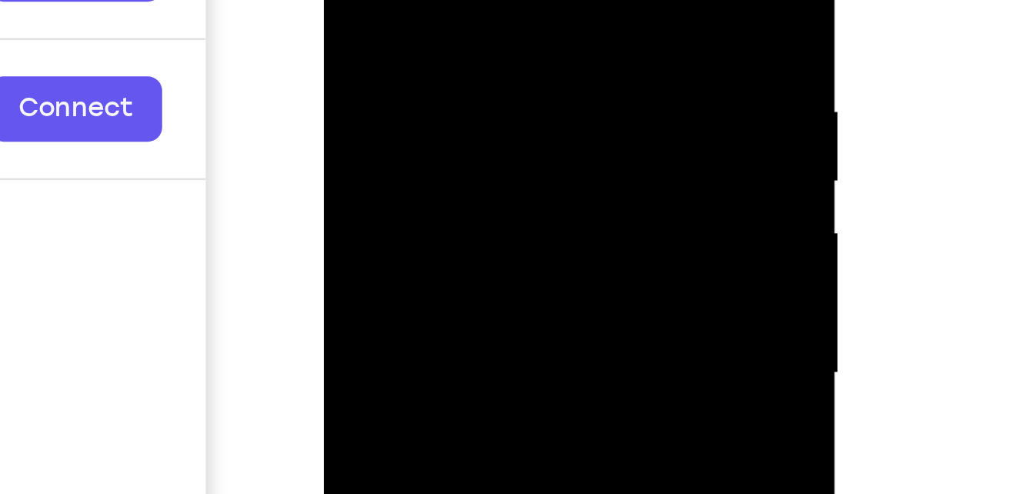
click at [414, 0] on div at bounding box center [432, 65] width 194 height 431
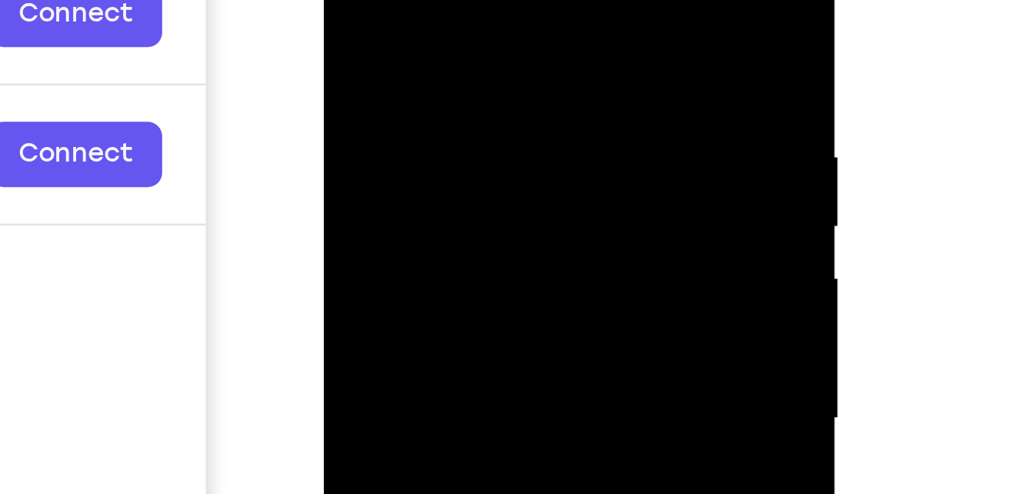
click at [350, 0] on div at bounding box center [432, 110] width 194 height 431
click at [389, 84] on div at bounding box center [432, 110] width 194 height 431
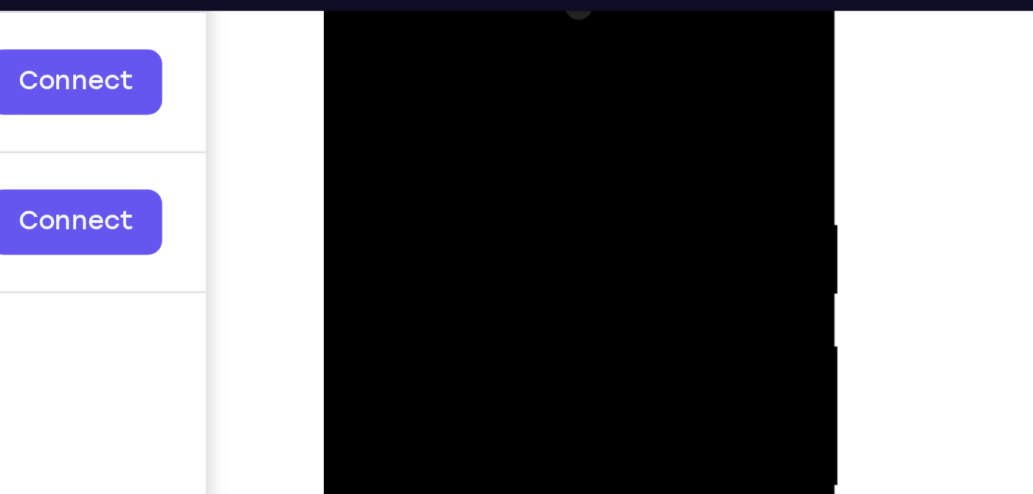
click at [411, 78] on div at bounding box center [432, 178] width 194 height 431
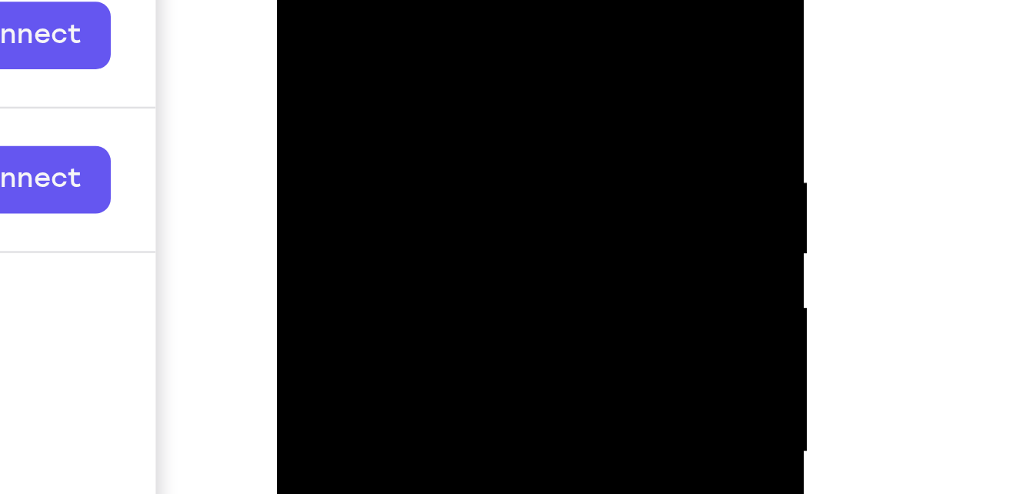
click at [448, 0] on div at bounding box center [385, 127] width 194 height 431
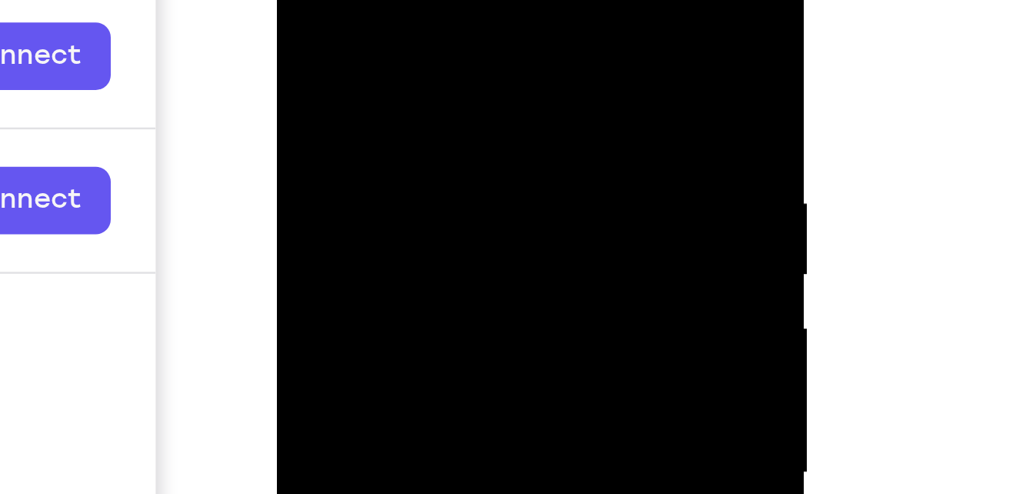
drag, startPoint x: 363, startPoint y: 20, endPoint x: 350, endPoint y: 48, distance: 31.3
click at [350, 48] on div at bounding box center [385, 148] width 194 height 431
click at [336, 20] on div at bounding box center [385, 148] width 194 height 431
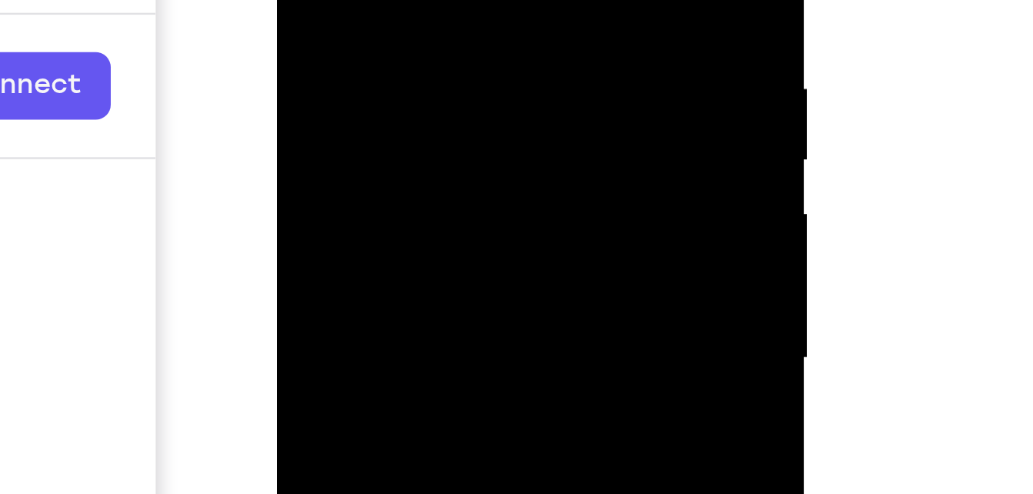
click at [318, 0] on div at bounding box center [385, 33] width 194 height 431
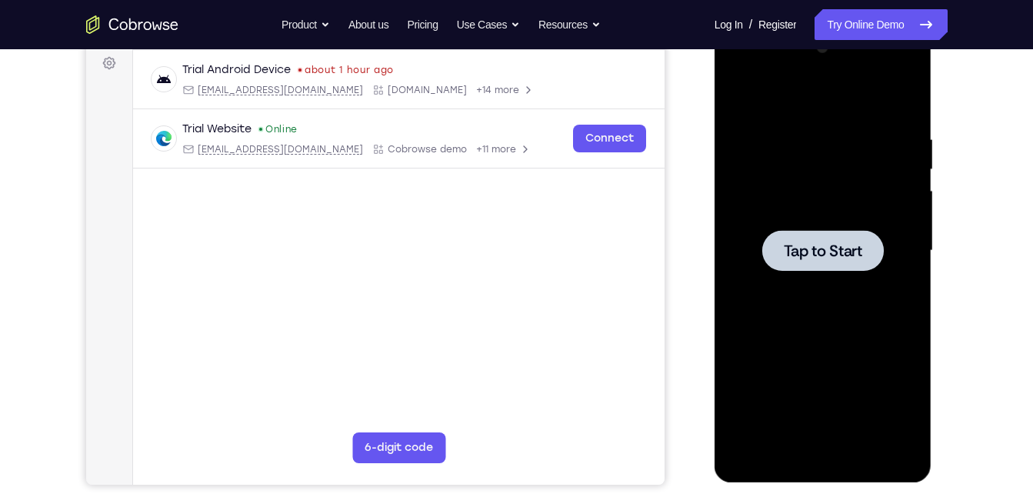
click at [854, 203] on div at bounding box center [823, 250] width 194 height 431
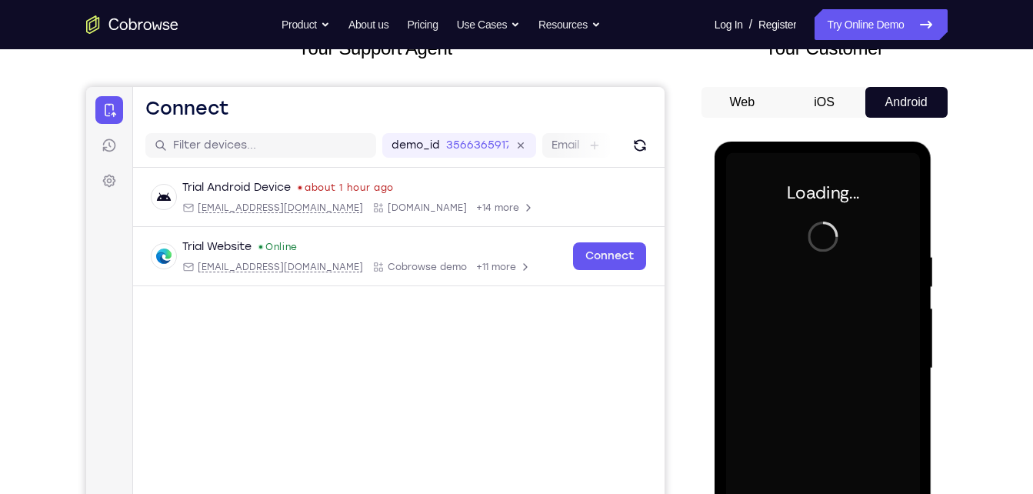
scroll to position [123, 0]
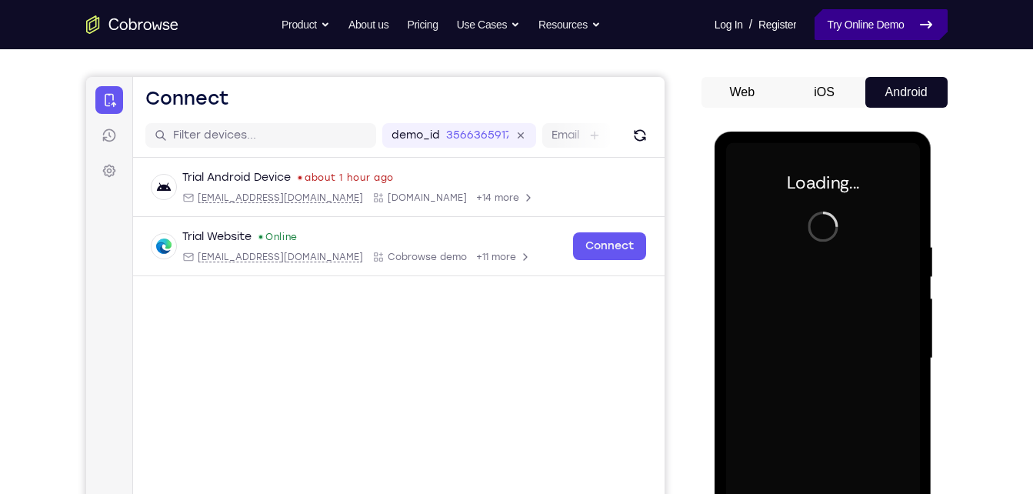
click at [845, 30] on link "Try Online Demo" at bounding box center [881, 24] width 132 height 31
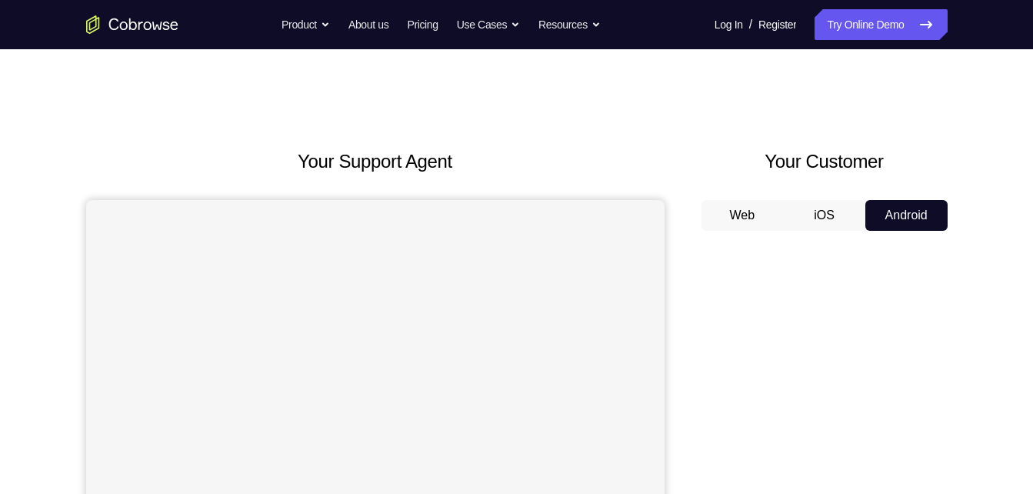
scroll to position [116, 0]
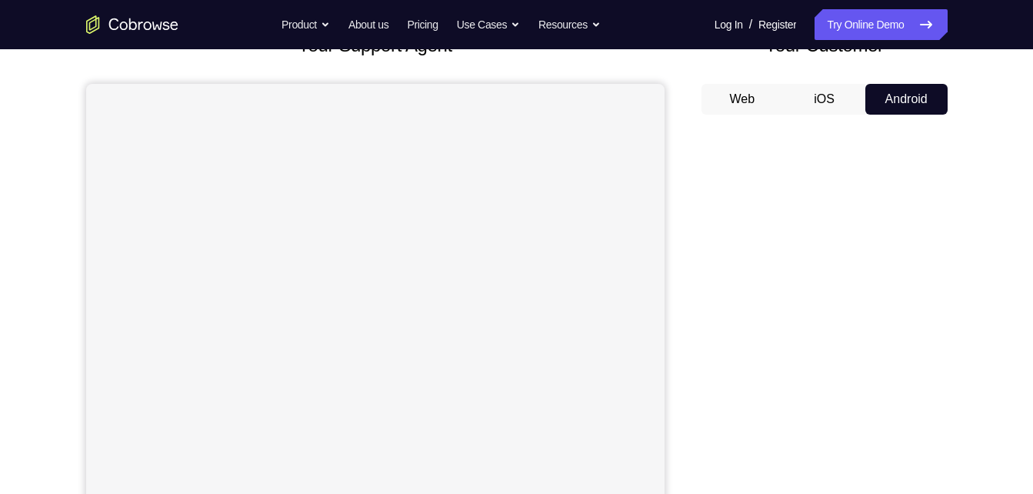
click at [995, 100] on div "Your Support Agent Your Customer Web iOS Android Next Steps We’d be happy to gi…" at bounding box center [517, 440] width 984 height 1014
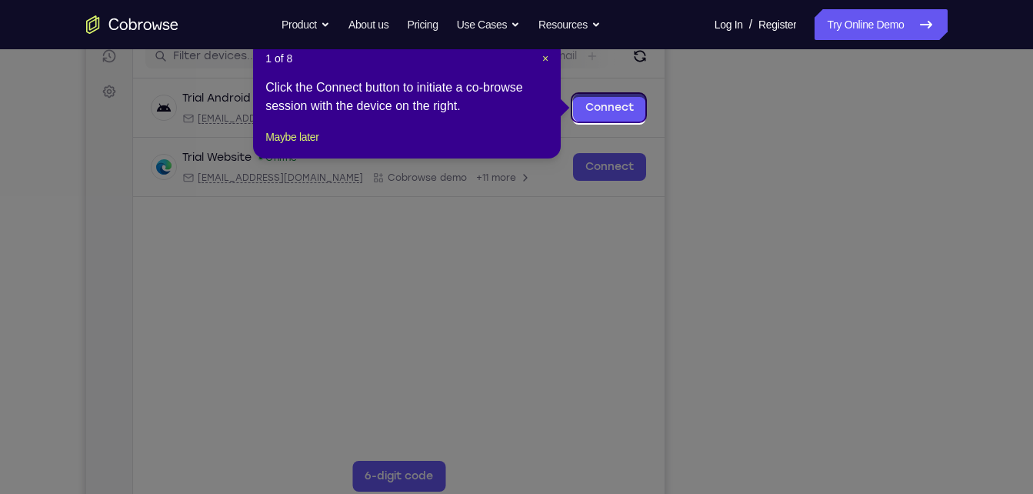
scroll to position [192, 0]
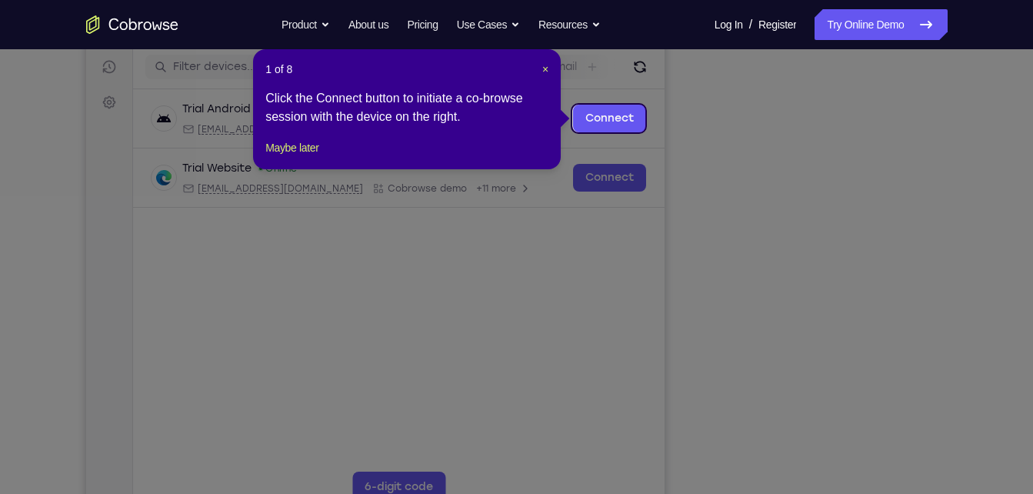
click at [551, 72] on div "1 of 8 × Click the Connect button to initiate a co-browse session with the devi…" at bounding box center [407, 109] width 308 height 120
click at [547, 72] on span "×" at bounding box center [545, 69] width 6 height 12
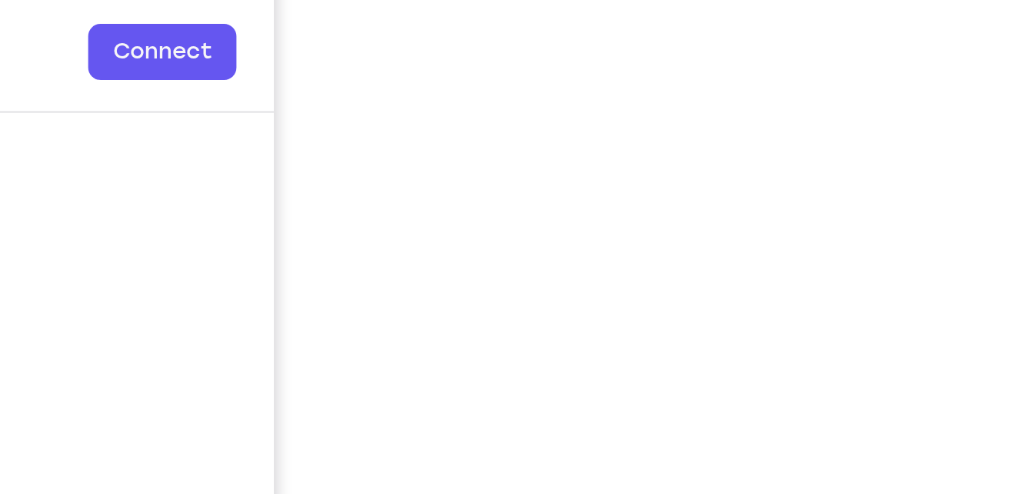
scroll to position [298, 0]
